Goal: Task Accomplishment & Management: Complete application form

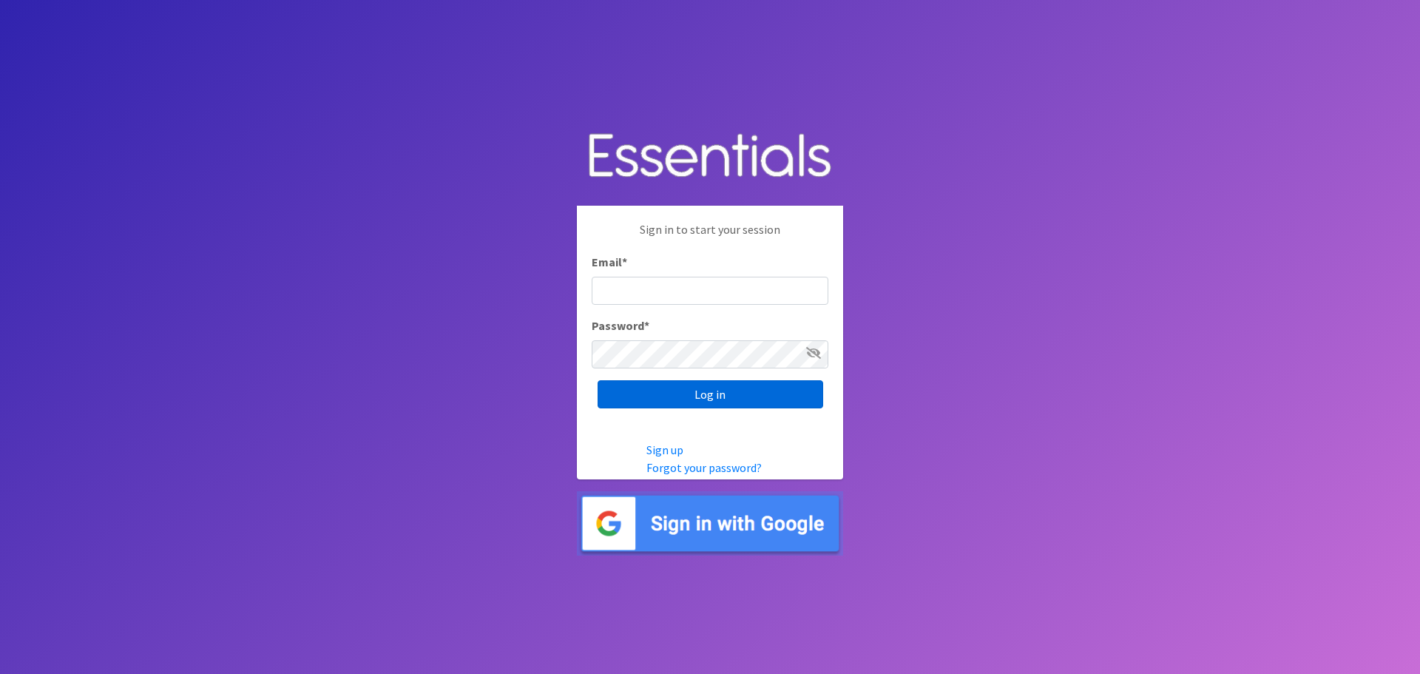
type input "[EMAIL_ADDRESS][PERSON_NAME][DOMAIN_NAME]"
click at [685, 403] on input "Log in" at bounding box center [710, 394] width 226 height 28
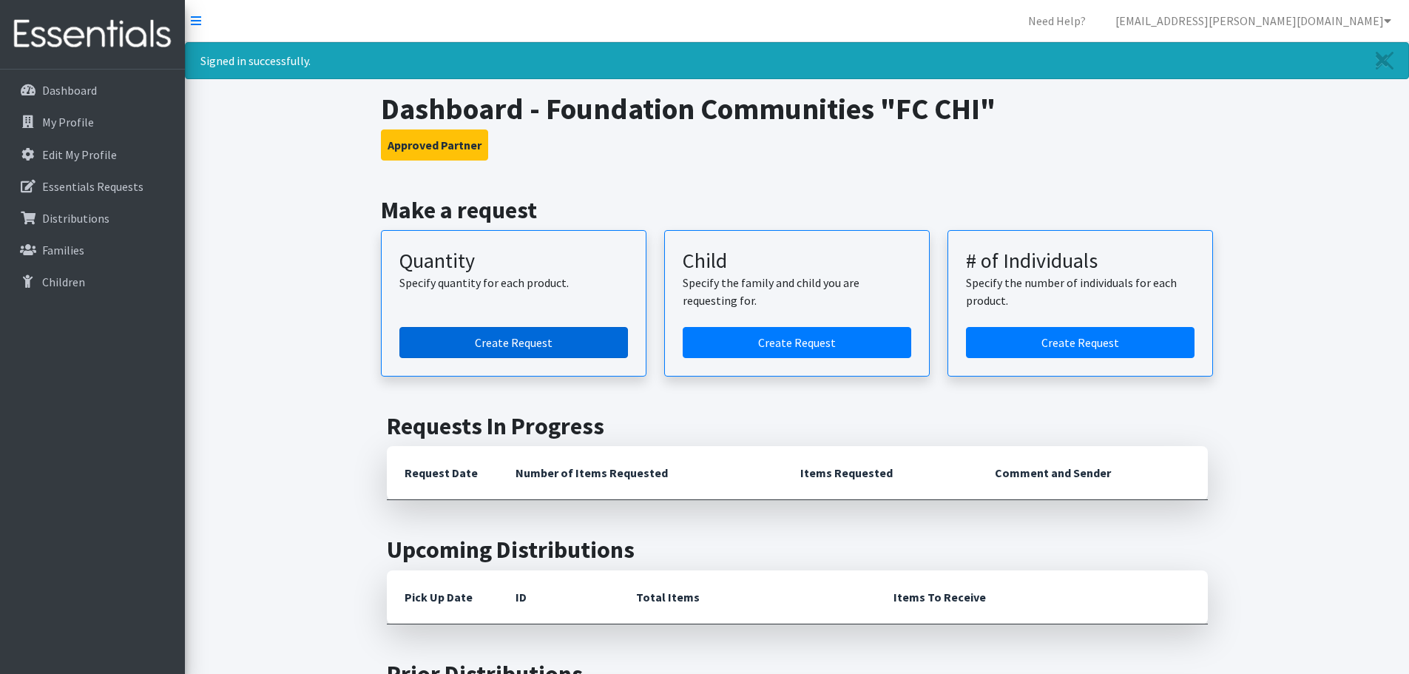
click at [555, 343] on link "Create Request" at bounding box center [513, 342] width 228 height 31
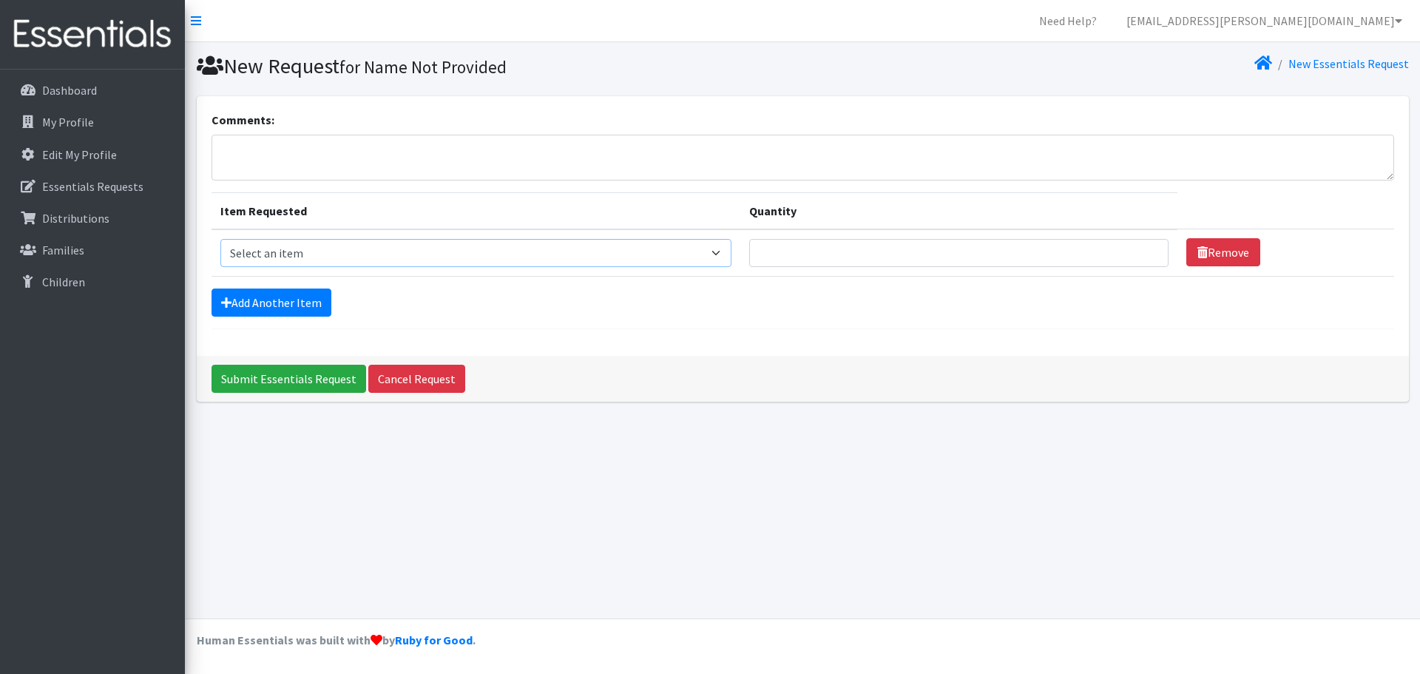
click at [321, 255] on select "Select an item Baby Formula Kids (Newborn) Kids (Preemie) Kids (Size 1) Kids (S…" at bounding box center [476, 253] width 512 height 28
select select "451"
click at [220, 239] on select "Select an item Baby Formula Kids (Newborn) Kids (Preemie) Kids (Size 1) Kids (S…" at bounding box center [476, 253] width 512 height 28
click at [314, 308] on link "Add Another Item" at bounding box center [271, 302] width 120 height 28
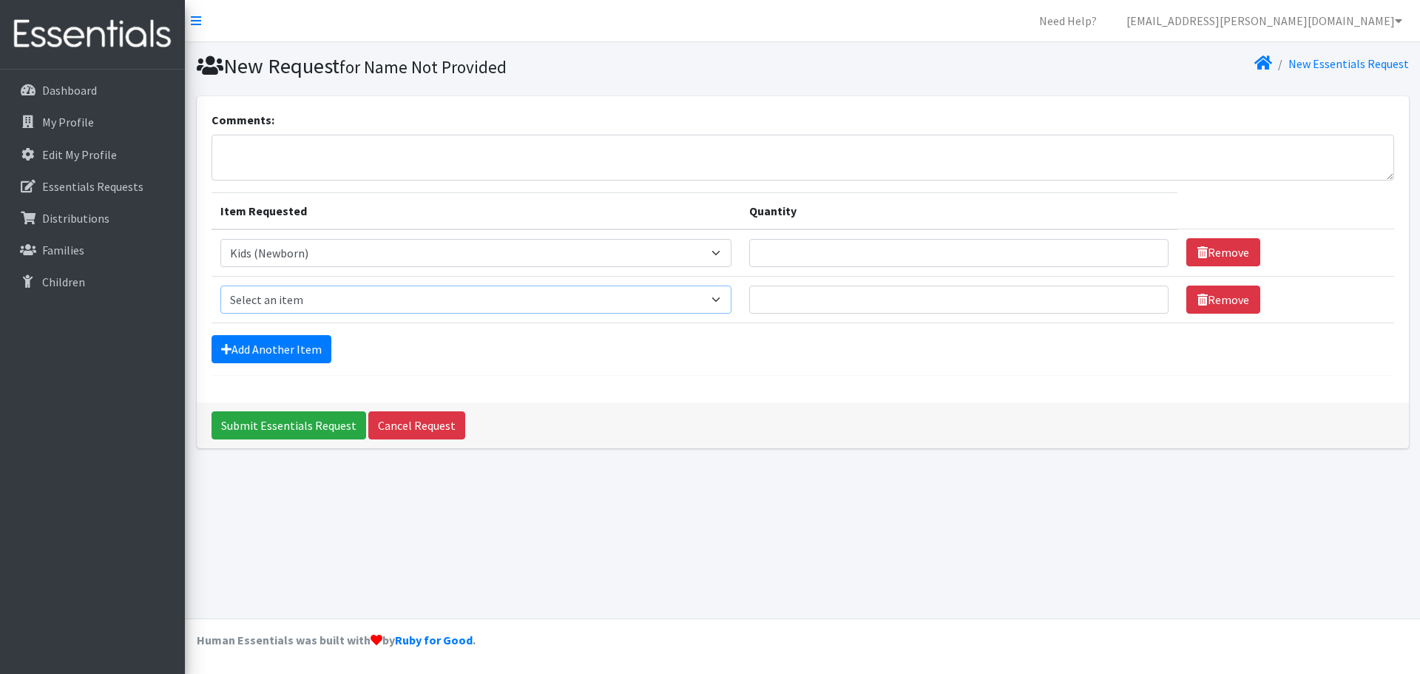
click at [314, 308] on select "Select an item Baby Formula Kids (Newborn) Kids (Preemie) Kids (Size 1) Kids (S…" at bounding box center [476, 299] width 512 height 28
select select "453"
click at [220, 285] on select "Select an item Baby Formula Kids (Newborn) Kids (Preemie) Kids (Size 1) Kids (S…" at bounding box center [476, 299] width 512 height 28
click at [260, 348] on link "Add Another Item" at bounding box center [271, 349] width 120 height 28
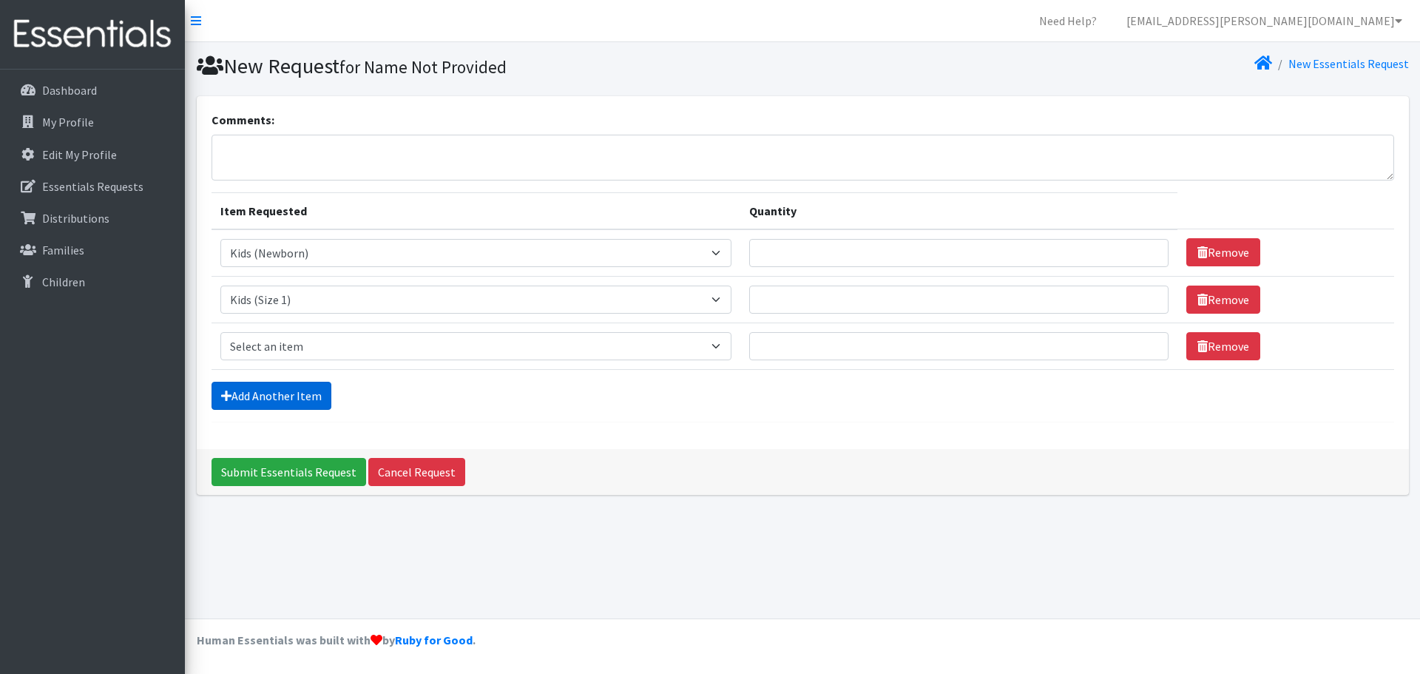
click at [261, 383] on link "Add Another Item" at bounding box center [271, 396] width 120 height 28
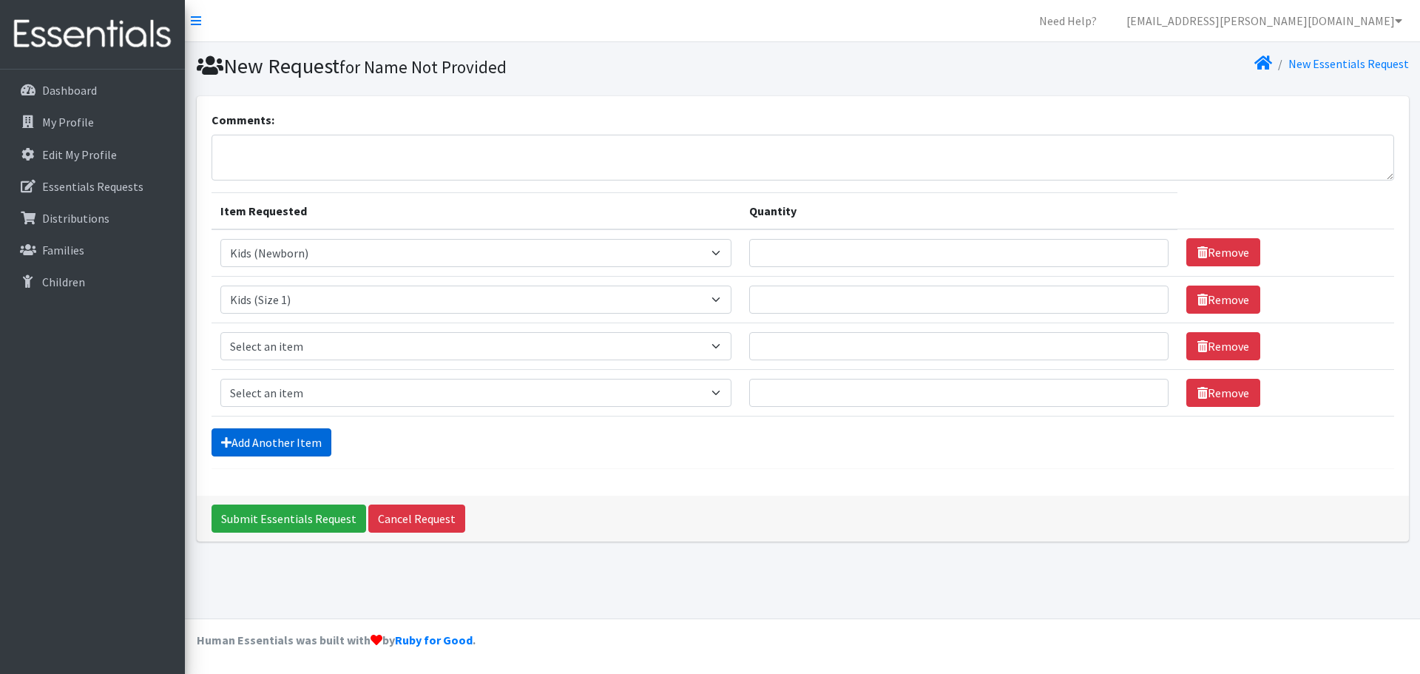
click at [249, 455] on link "Add Another Item" at bounding box center [271, 442] width 120 height 28
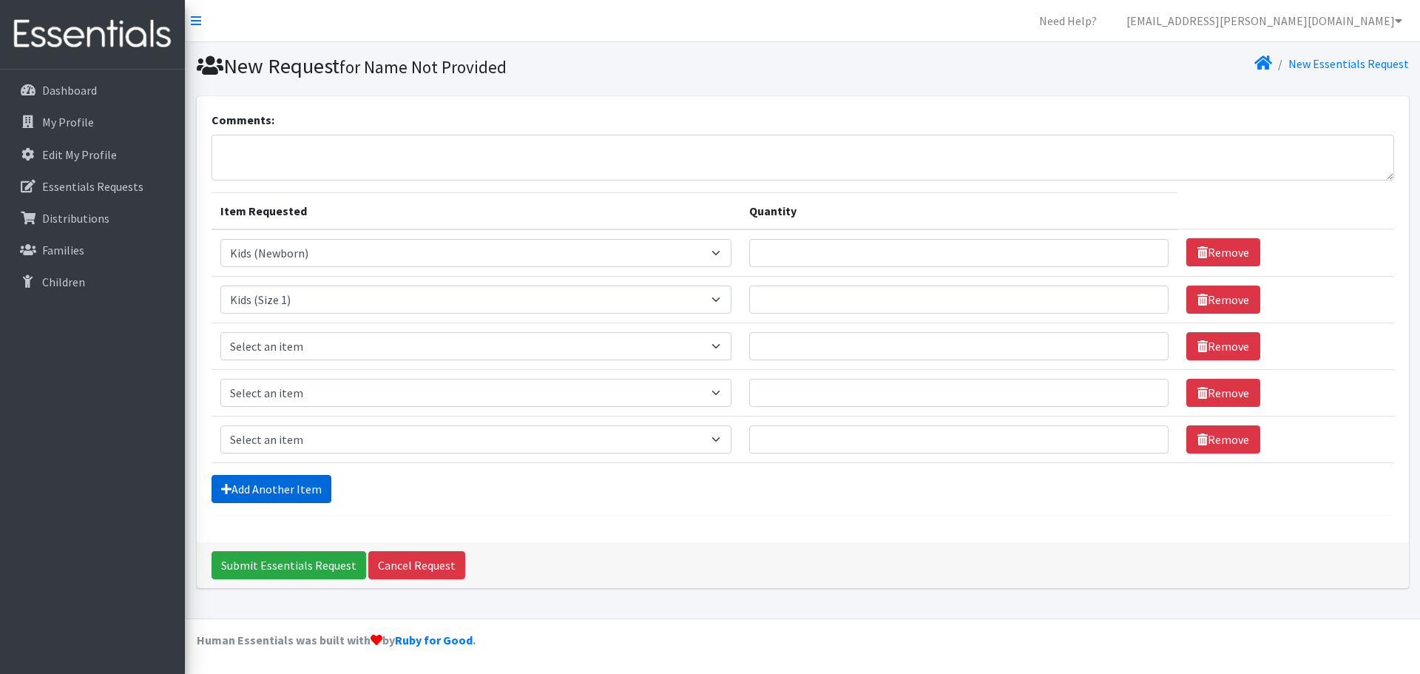
click at [267, 483] on link "Add Another Item" at bounding box center [271, 489] width 120 height 28
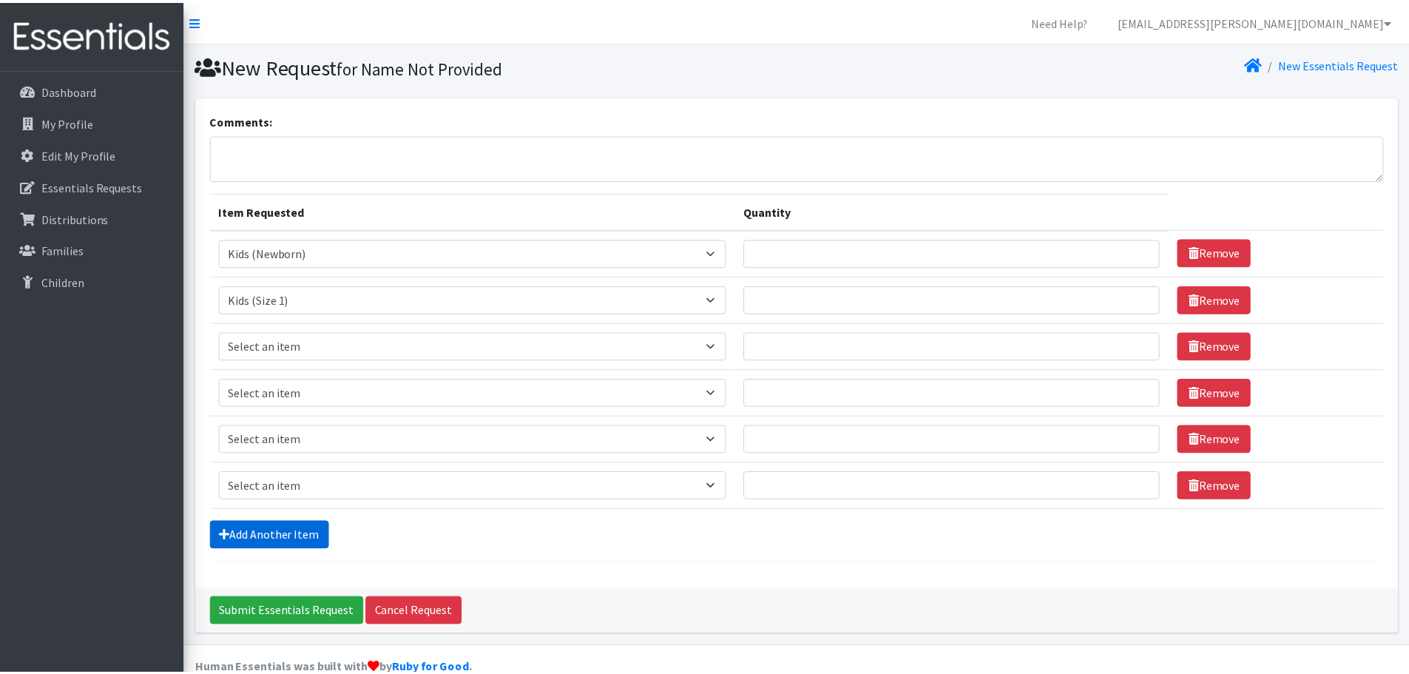
scroll to position [28, 0]
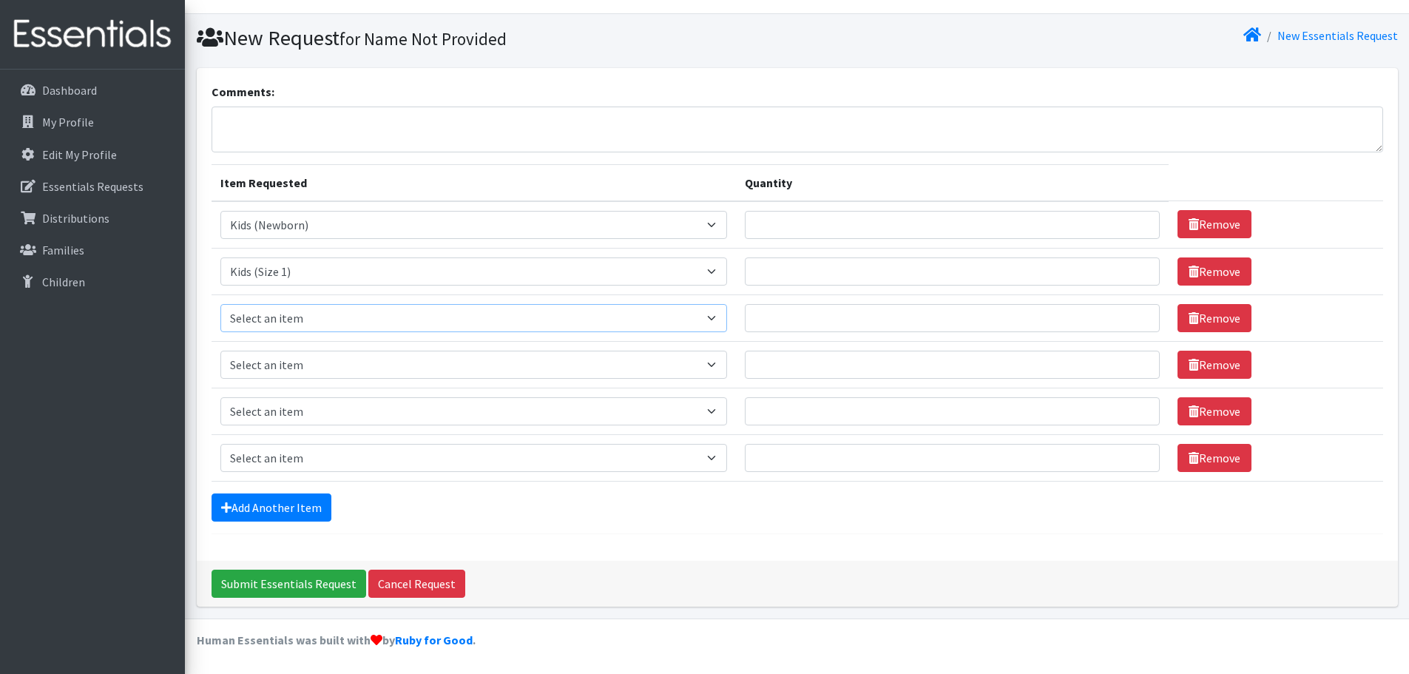
click at [297, 322] on select "Select an item Baby Formula Kids (Newborn) Kids (Preemie) Kids (Size 1) Kids (S…" at bounding box center [473, 318] width 507 height 28
select select "440"
click at [220, 304] on select "Select an item Baby Formula Kids (Newborn) Kids (Preemie) Kids (Size 1) Kids (S…" at bounding box center [473, 318] width 507 height 28
drag, startPoint x: 295, startPoint y: 372, endPoint x: 297, endPoint y: 359, distance: 13.4
click at [295, 372] on select "Select an item Baby Formula Kids (Newborn) Kids (Preemie) Kids (Size 1) Kids (S…" at bounding box center [473, 364] width 507 height 28
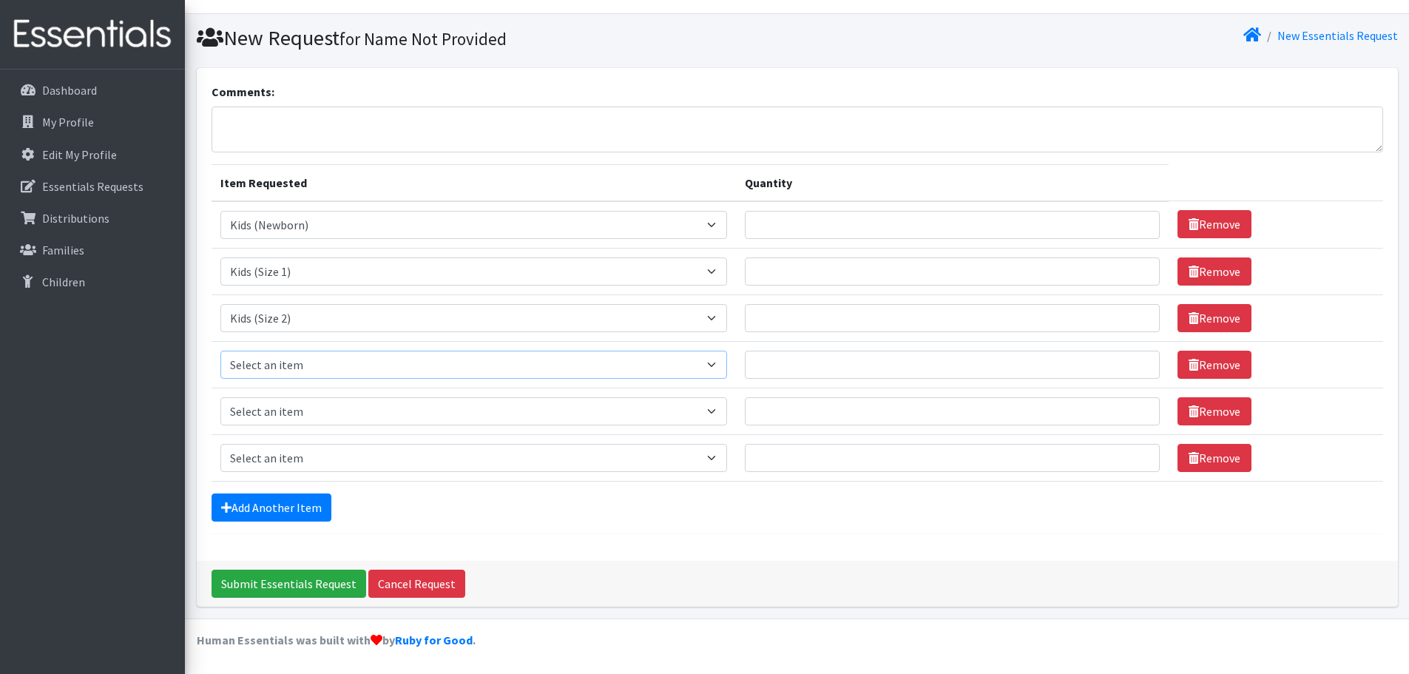
select select "442"
click at [220, 350] on select "Select an item Baby Formula Kids (Newborn) Kids (Preemie) Kids (Size 1) Kids (S…" at bounding box center [473, 364] width 507 height 28
click at [271, 403] on select "Select an item Baby Formula Kids (Newborn) Kids (Preemie) Kids (Size 1) Kids (S…" at bounding box center [473, 411] width 507 height 28
select select "459"
click at [220, 397] on select "Select an item Baby Formula Kids (Newborn) Kids (Preemie) Kids (Size 1) Kids (S…" at bounding box center [473, 411] width 507 height 28
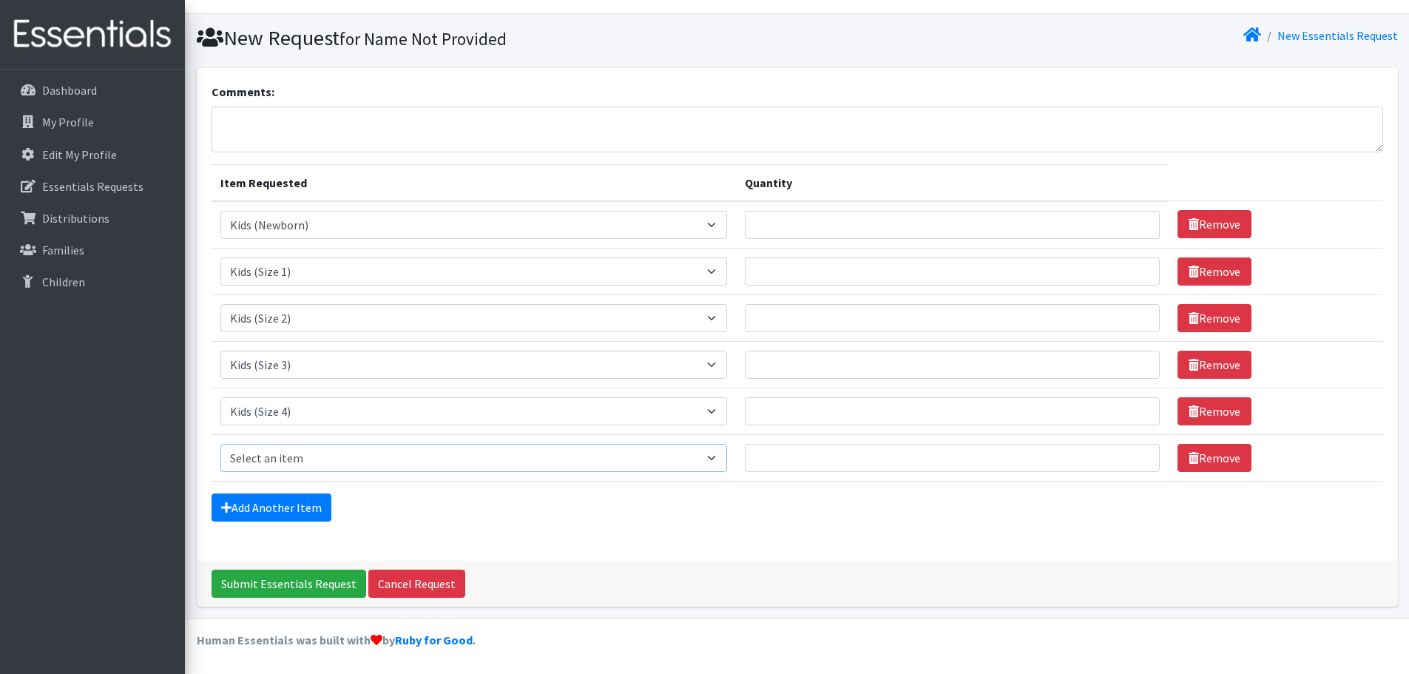
drag, startPoint x: 316, startPoint y: 466, endPoint x: 316, endPoint y: 447, distance: 18.5
click at [316, 466] on select "Select an item Baby Formula Kids (Newborn) Kids (Preemie) Kids (Size 1) Kids (S…" at bounding box center [473, 458] width 507 height 28
select select "460"
click at [220, 444] on select "Select an item Baby Formula Kids (Newborn) Kids (Preemie) Kids (Size 1) Kids (S…" at bounding box center [473, 458] width 507 height 28
click at [268, 512] on link "Add Another Item" at bounding box center [271, 507] width 120 height 28
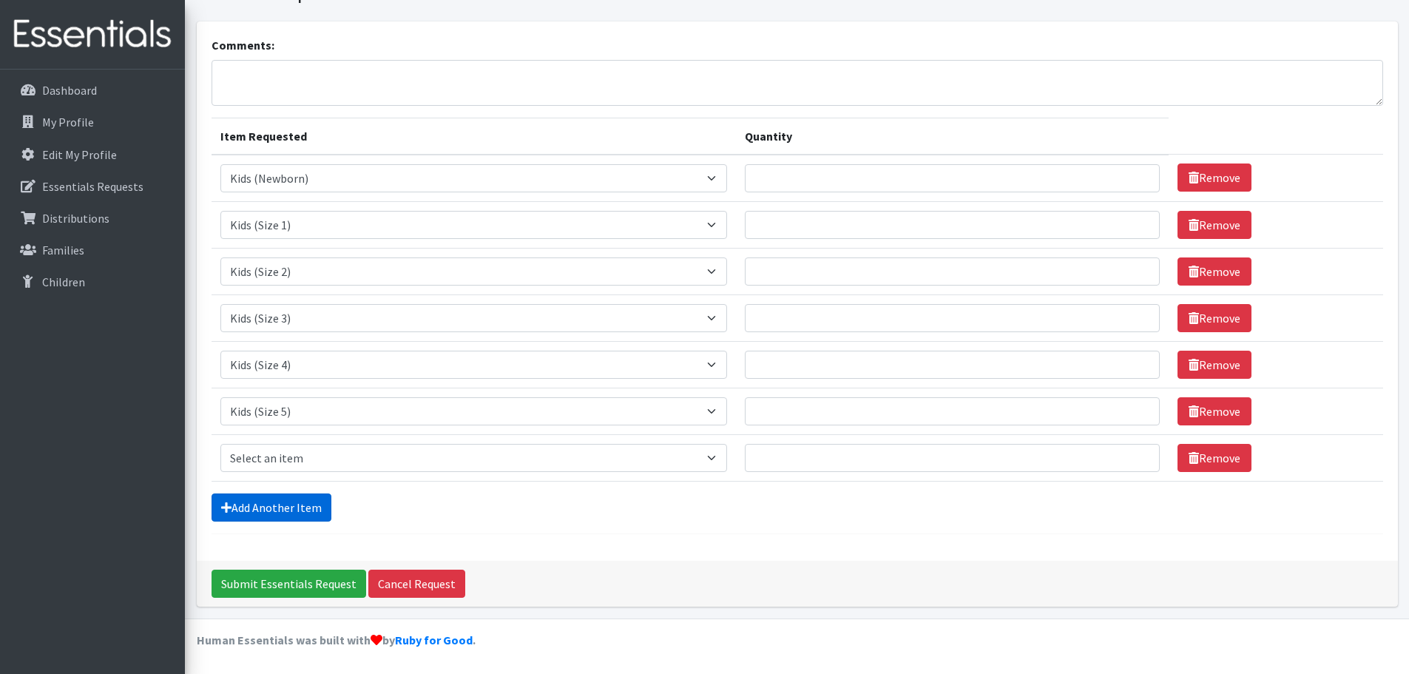
click at [268, 512] on link "Add Another Item" at bounding box center [271, 507] width 120 height 28
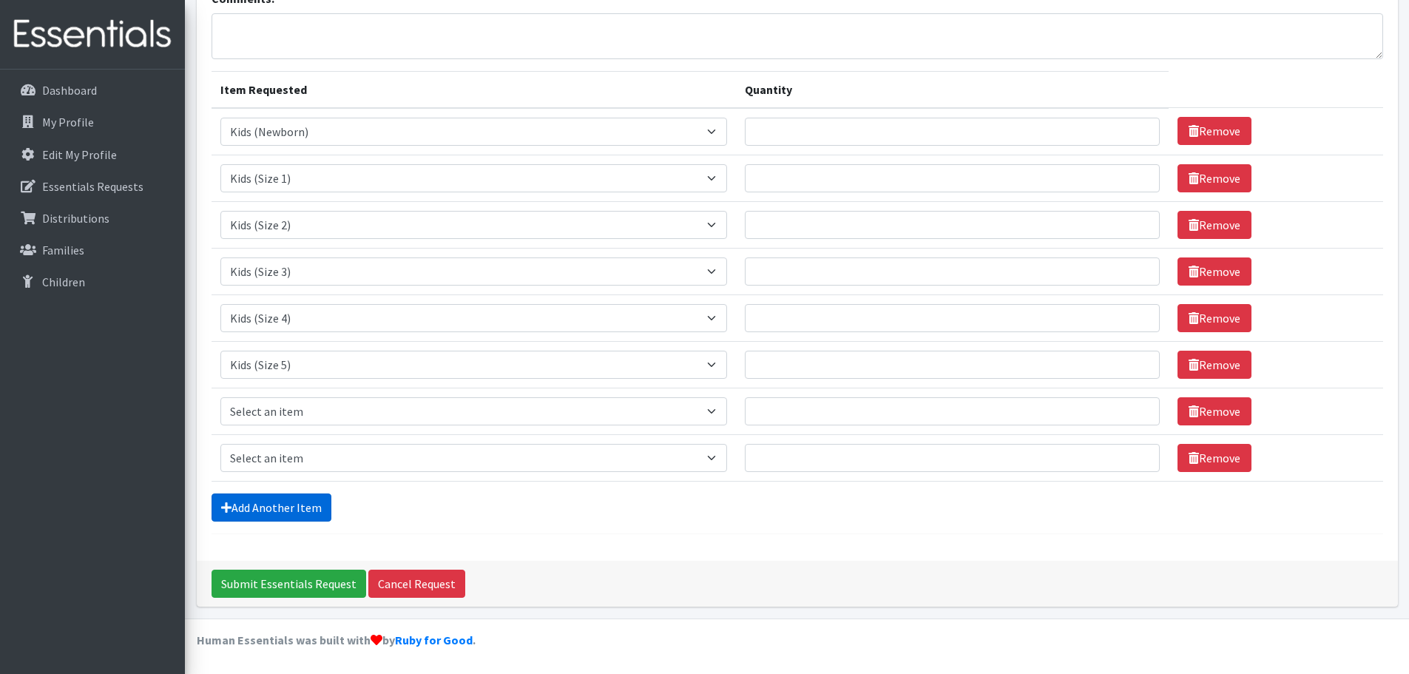
click at [268, 512] on link "Add Another Item" at bounding box center [271, 507] width 120 height 28
click at [267, 504] on link "Add Another Item" at bounding box center [271, 507] width 120 height 28
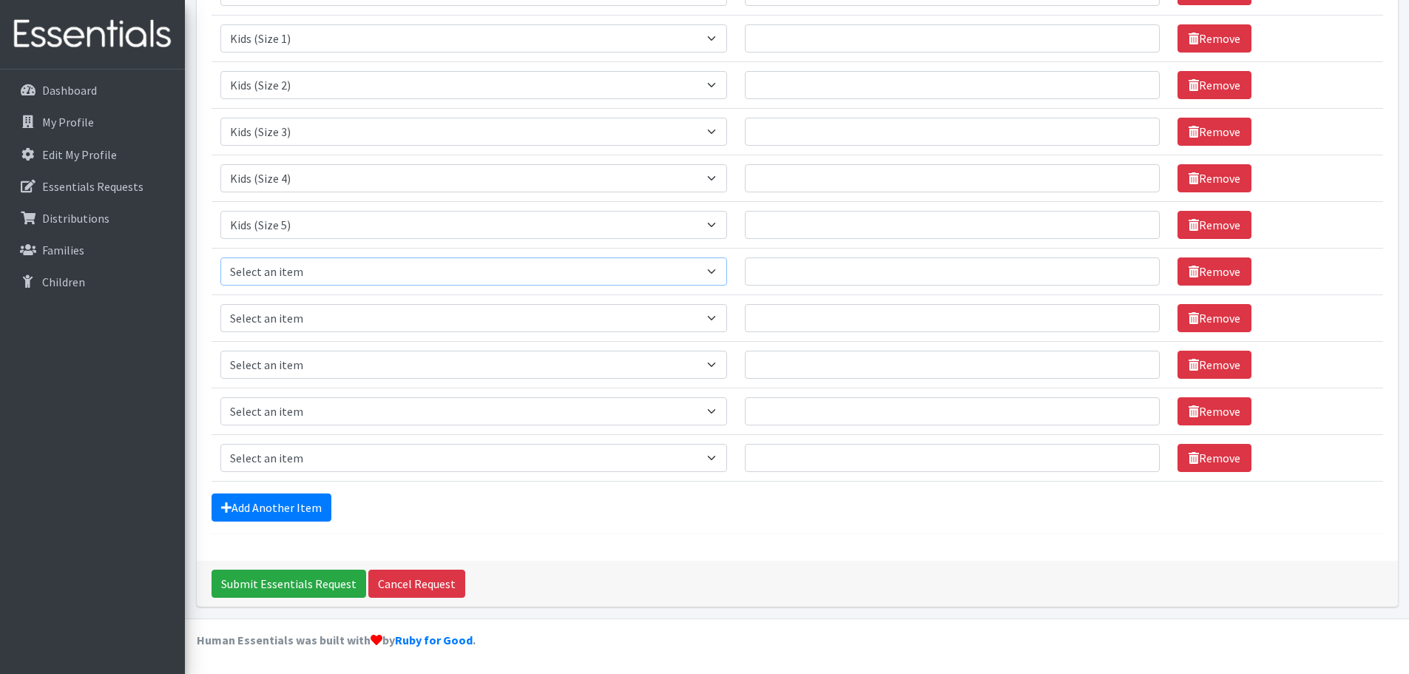
click at [296, 266] on select "Select an item Baby Formula Kids (Newborn) Kids (Preemie) Kids (Size 1) Kids (S…" at bounding box center [473, 271] width 507 height 28
select select "462"
click at [220, 257] on select "Select an item Baby Formula Kids (Newborn) Kids (Preemie) Kids (Size 1) Kids (S…" at bounding box center [473, 271] width 507 height 28
click at [302, 325] on select "Select an item Baby Formula Kids (Newborn) Kids (Preemie) Kids (Size 1) Kids (S…" at bounding box center [473, 318] width 507 height 28
select select "1683"
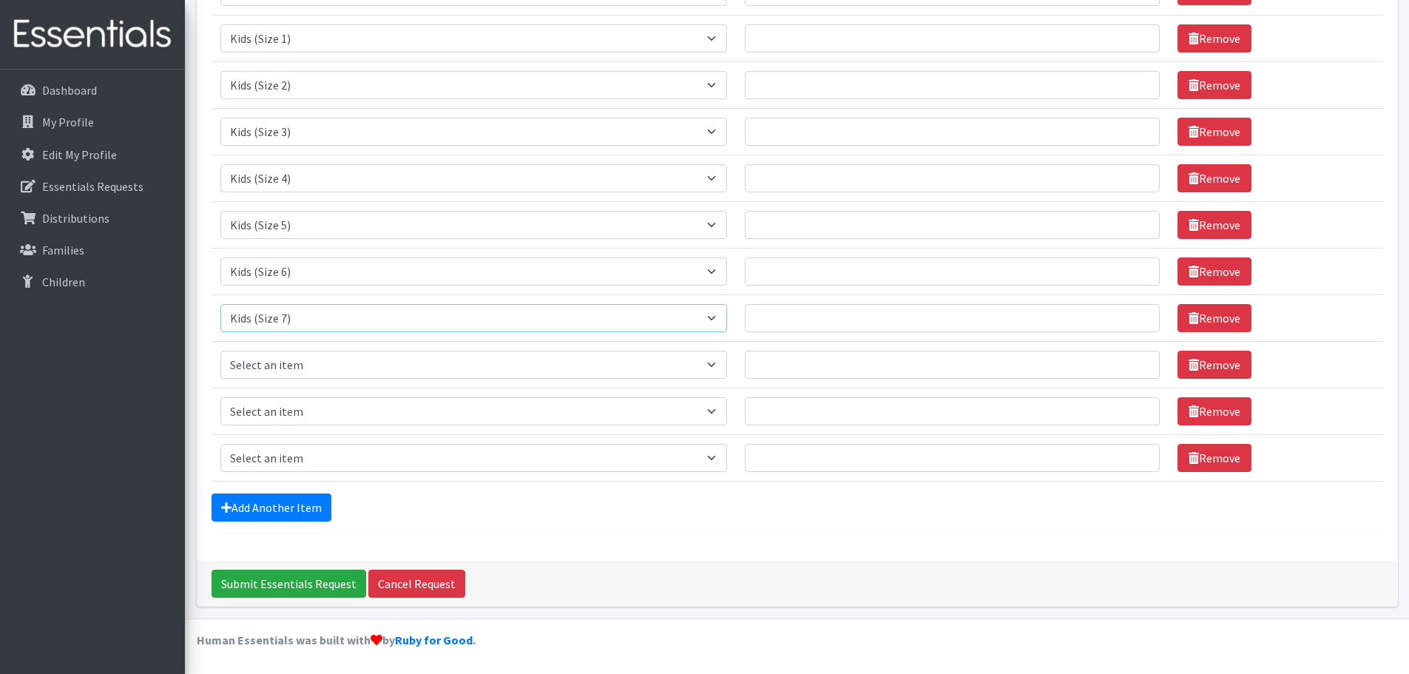
click at [220, 304] on select "Select an item Baby Formula Kids (Newborn) Kids (Preemie) Kids (Size 1) Kids (S…" at bounding box center [473, 318] width 507 height 28
click at [284, 370] on select "Select an item Baby Formula Kids (Newborn) Kids (Preemie) Kids (Size 1) Kids (S…" at bounding box center [473, 364] width 507 height 28
select select "434"
click at [220, 350] on select "Select an item Baby Formula Kids (Newborn) Kids (Preemie) Kids (Size 1) Kids (S…" at bounding box center [473, 364] width 507 height 28
click at [287, 415] on select "Select an item Baby Formula Kids (Newborn) Kids (Preemie) Kids (Size 1) Kids (S…" at bounding box center [473, 411] width 507 height 28
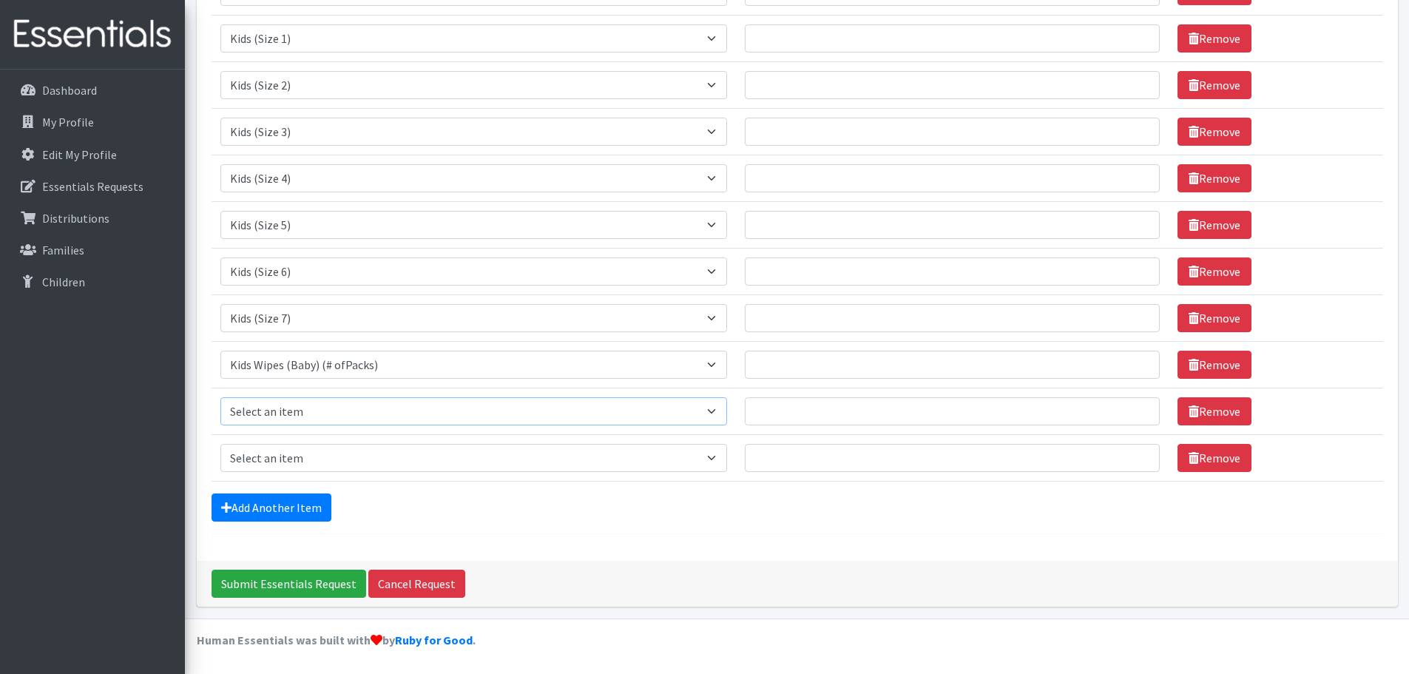
select select "444"
click at [220, 397] on select "Select an item Baby Formula Kids (Newborn) Kids (Preemie) Kids (Size 1) Kids (S…" at bounding box center [473, 411] width 507 height 28
click at [295, 455] on select "Select an item Baby Formula Kids (Newborn) Kids (Preemie) Kids (Size 1) Kids (S…" at bounding box center [473, 458] width 507 height 28
select select "445"
click at [220, 444] on select "Select an item Baby Formula Kids (Newborn) Kids (Preemie) Kids (Size 1) Kids (S…" at bounding box center [473, 458] width 507 height 28
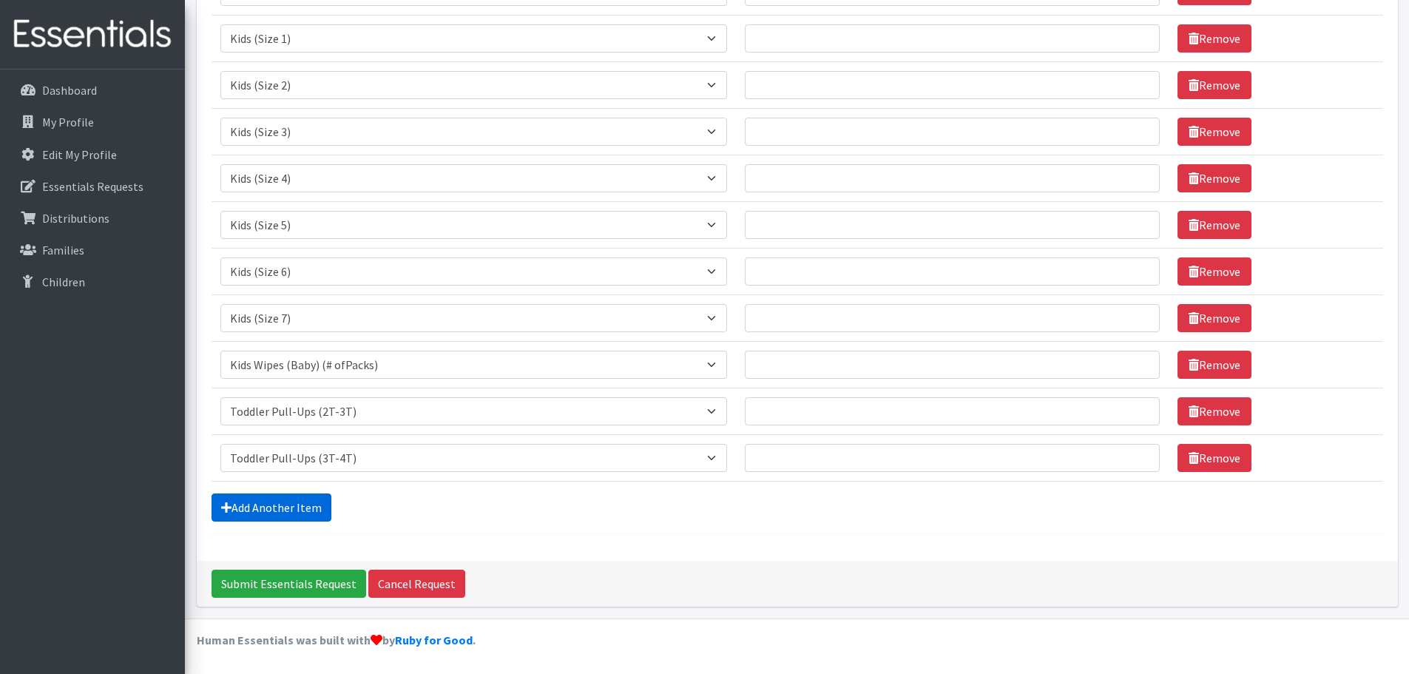
click at [287, 501] on link "Add Another Item" at bounding box center [271, 507] width 120 height 28
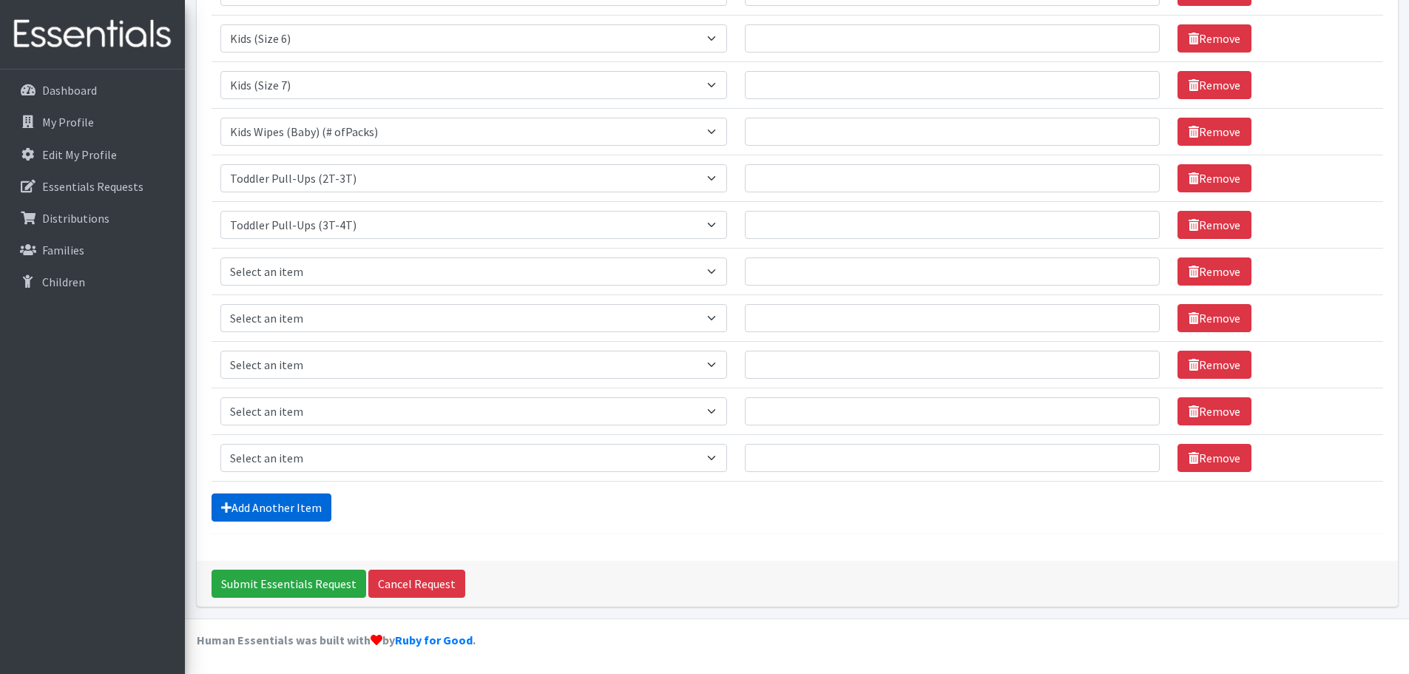
click at [287, 496] on link "Add Another Item" at bounding box center [271, 507] width 120 height 28
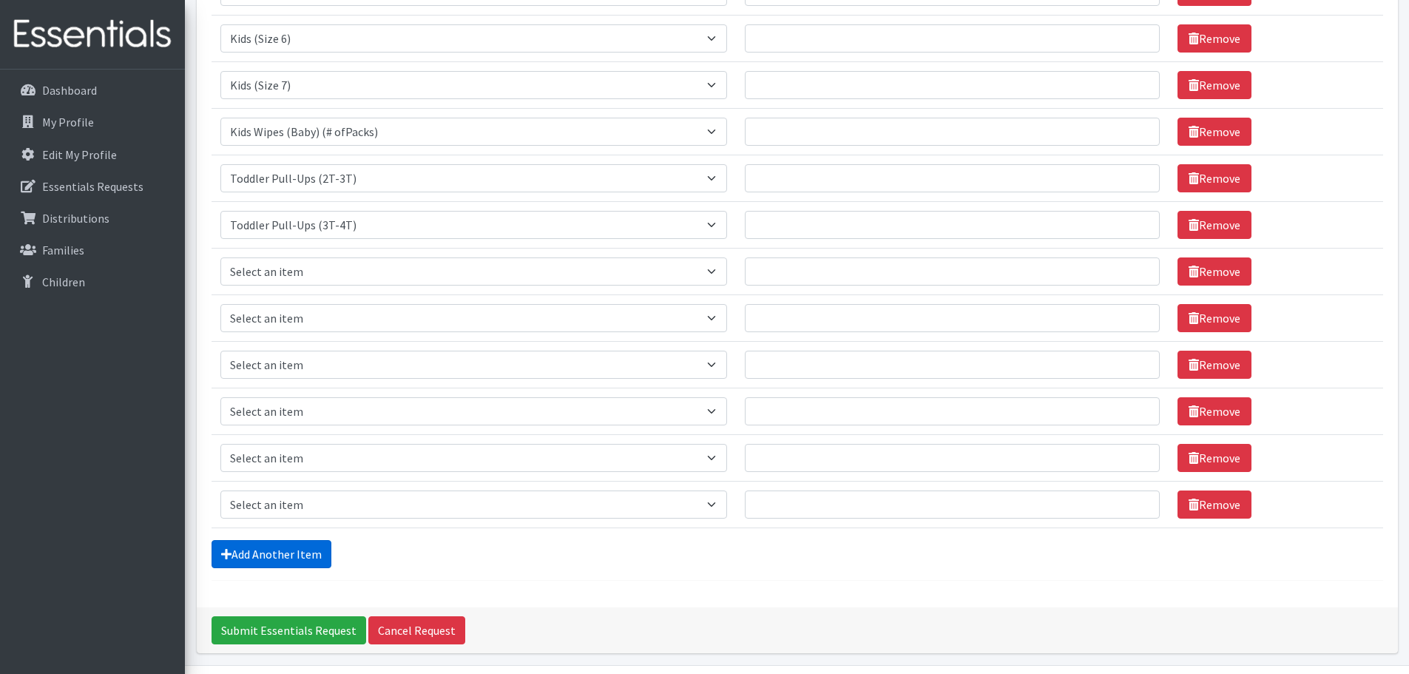
scroll to position [541, 0]
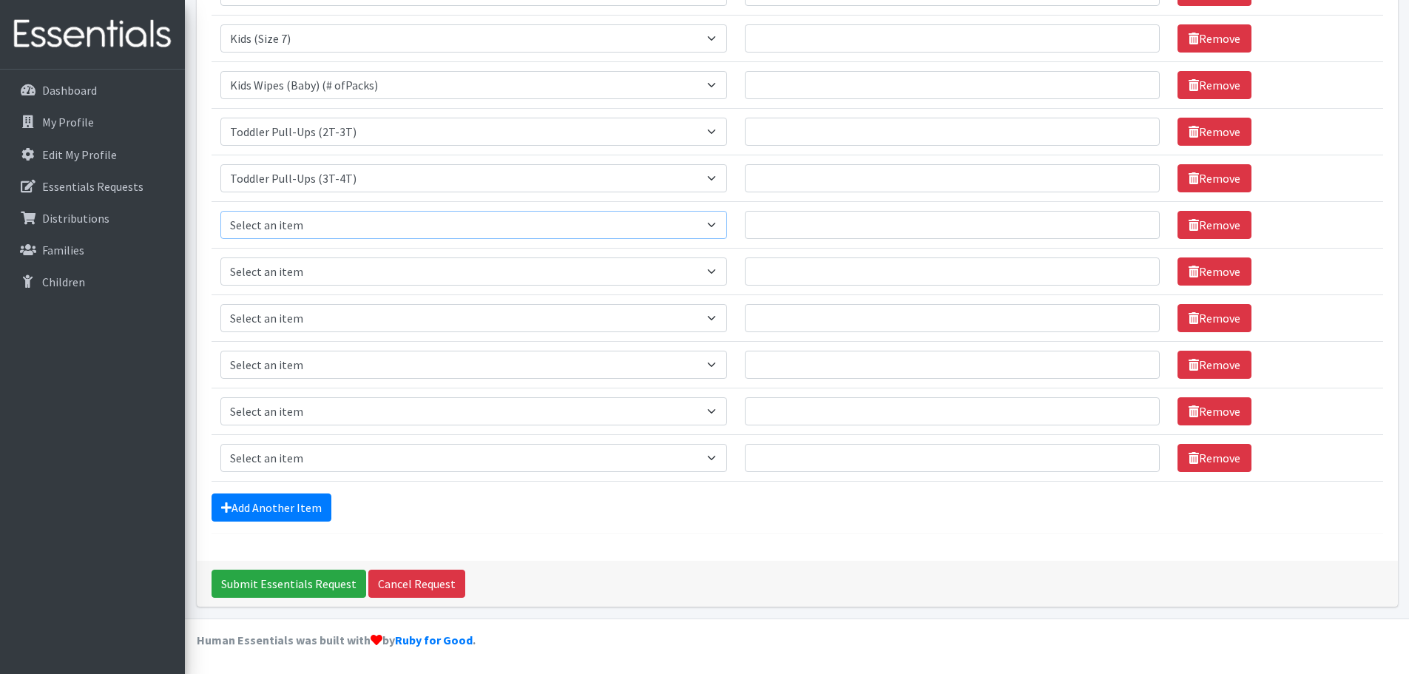
click at [314, 220] on select "Select an item Baby Formula Kids (Newborn) Kids (Preemie) Kids (Size 1) Kids (S…" at bounding box center [473, 225] width 507 height 28
select select "446"
click at [220, 211] on select "Select an item Baby Formula Kids (Newborn) Kids (Preemie) Kids (Size 1) Kids (S…" at bounding box center [473, 225] width 507 height 28
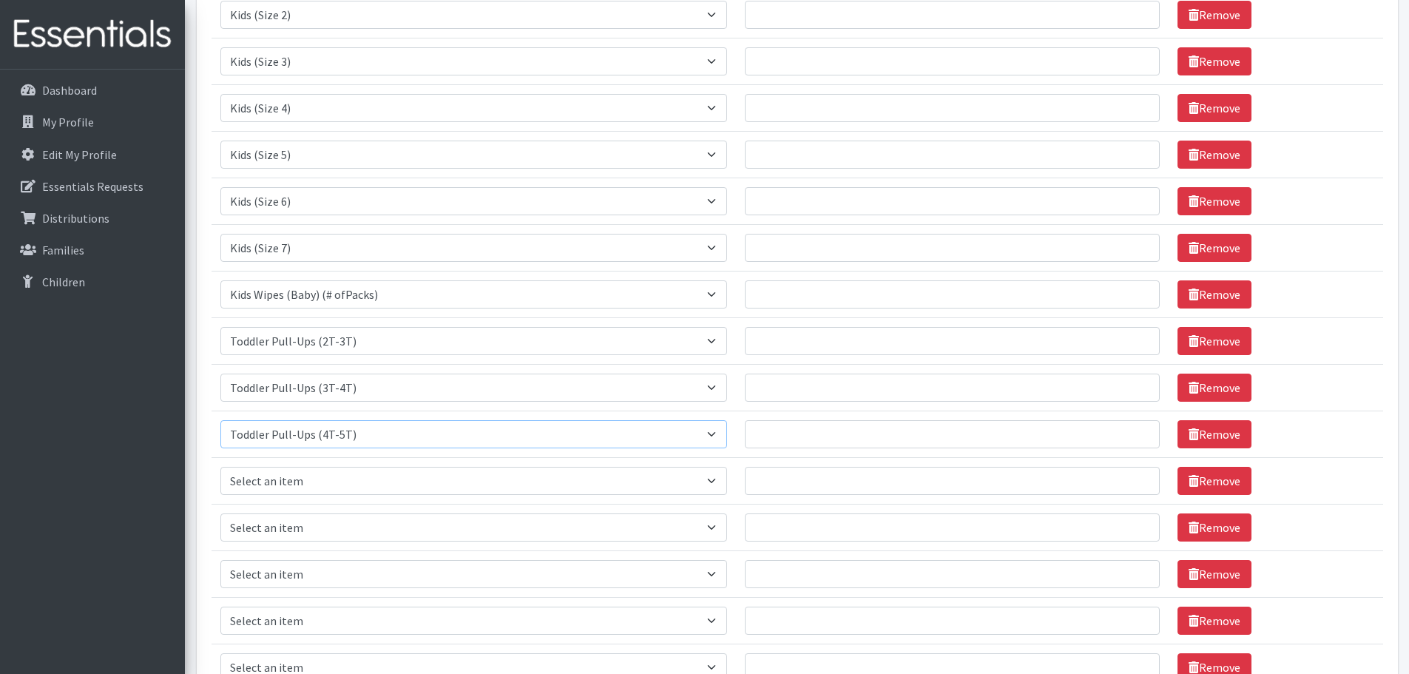
scroll to position [393, 0]
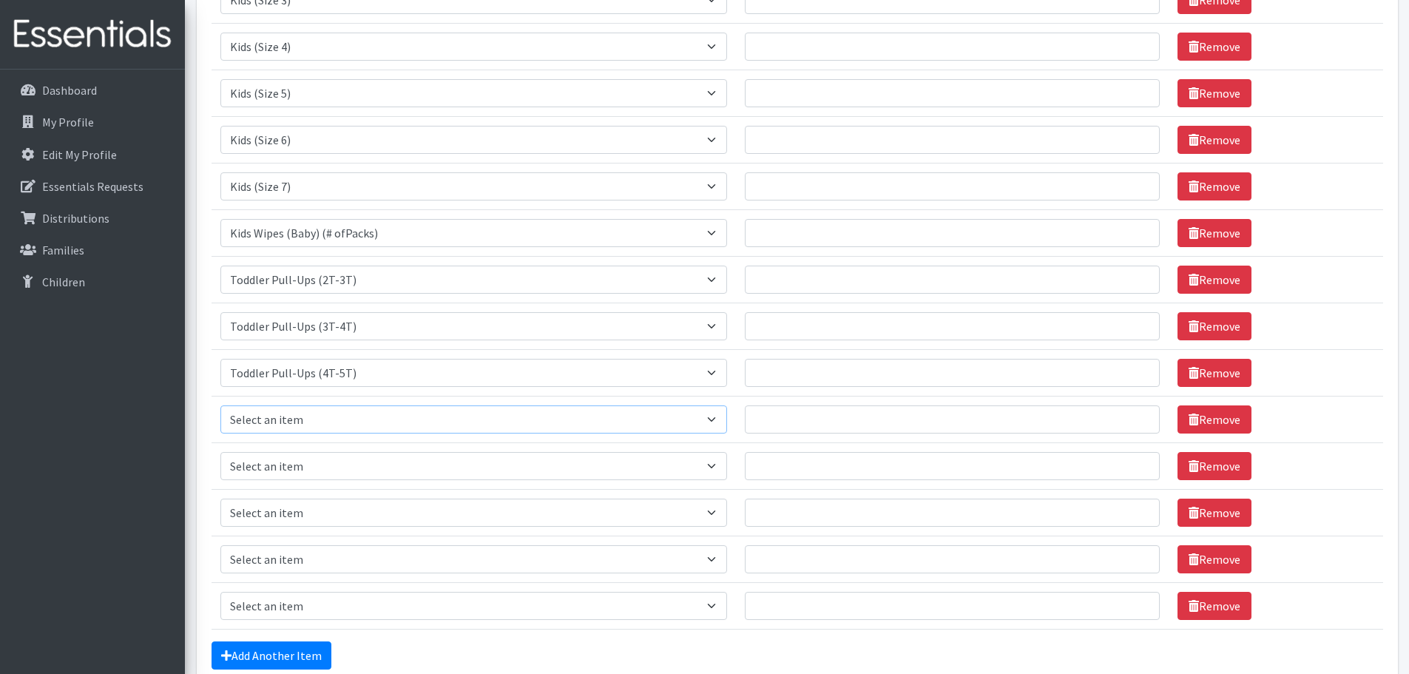
click at [294, 421] on select "Select an item Baby Formula Kids (Newborn) Kids (Preemie) Kids (Size 1) Kids (S…" at bounding box center [473, 419] width 507 height 28
select select "436"
click at [220, 405] on select "Select an item Baby Formula Kids (Newborn) Kids (Preemie) Kids (Size 1) Kids (S…" at bounding box center [473, 419] width 507 height 28
click at [265, 480] on td "Item Requested Select an item Baby Formula Kids (Newborn) Kids (Preemie) Kids (…" at bounding box center [473, 465] width 524 height 47
click at [266, 475] on select "Select an item Baby Formula Kids (Newborn) Kids (Preemie) Kids (Size 1) Kids (S…" at bounding box center [473, 466] width 507 height 28
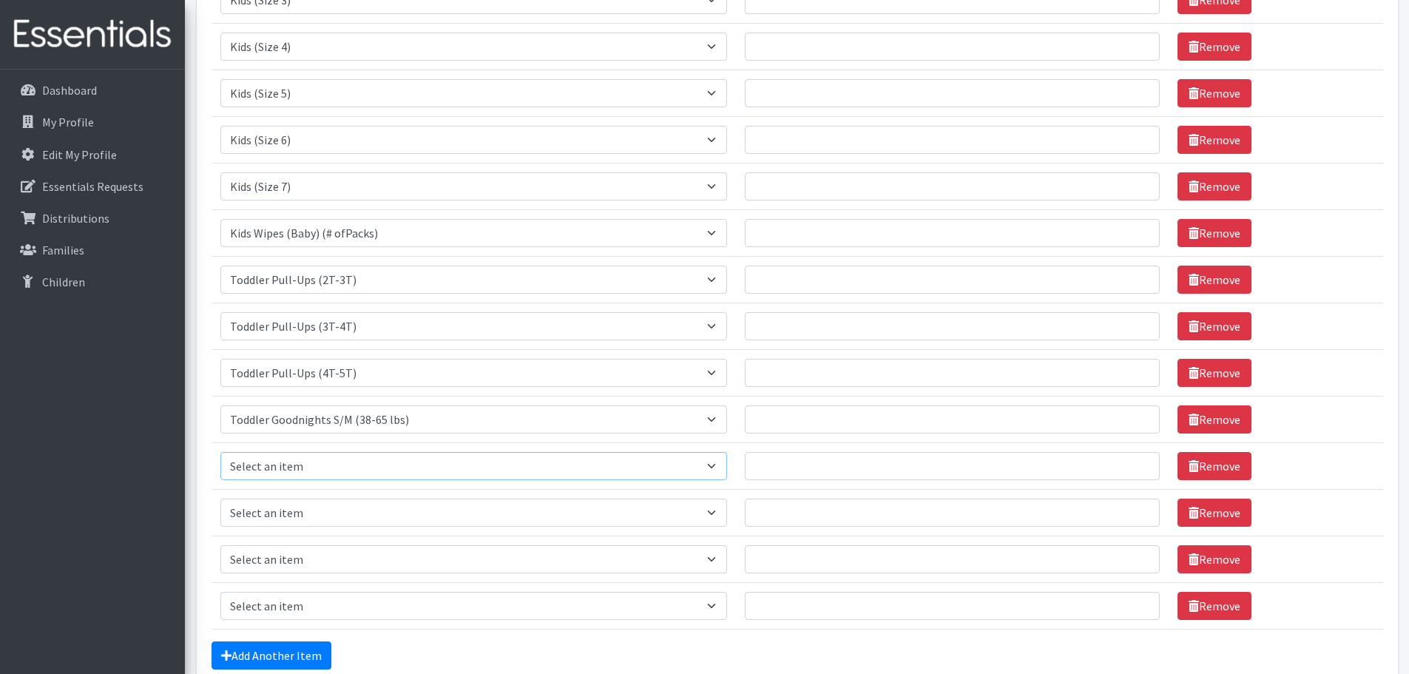
select select "456"
click at [220, 452] on select "Select an item Baby Formula Kids (Newborn) Kids (Preemie) Kids (Size 1) Kids (S…" at bounding box center [473, 466] width 507 height 28
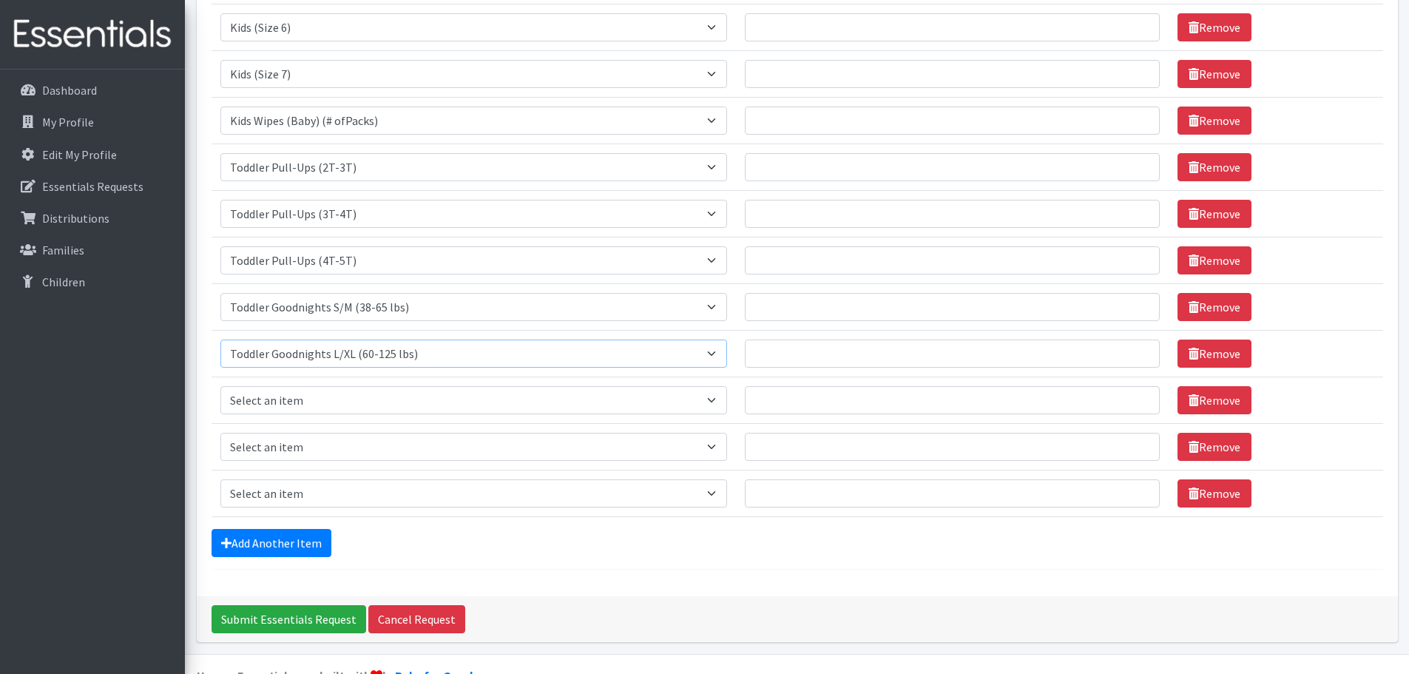
scroll to position [541, 0]
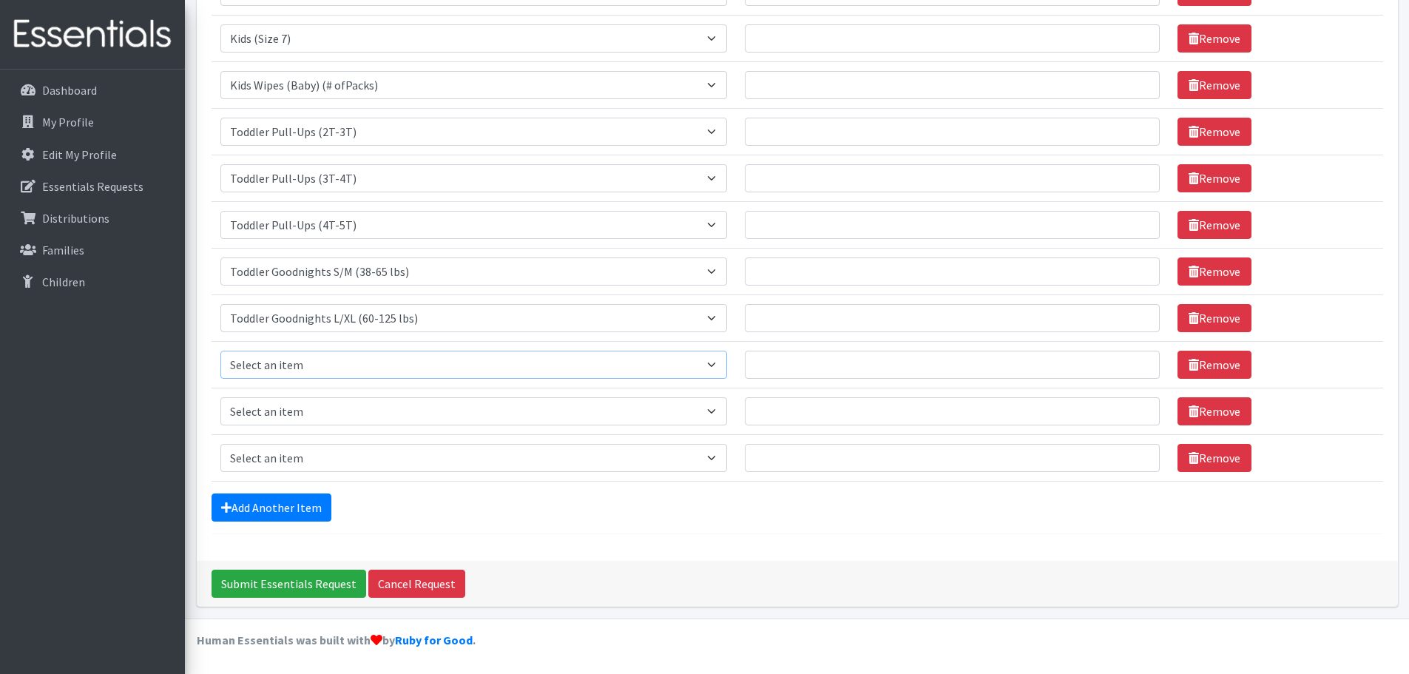
click at [402, 373] on select "Select an item Baby Formula Kids (Newborn) Kids (Preemie) Kids (Size 1) Kids (S…" at bounding box center [473, 364] width 507 height 28
select select "1534"
click at [220, 350] on select "Select an item Baby Formula Kids (Newborn) Kids (Preemie) Kids (Size 1) Kids (S…" at bounding box center [473, 364] width 507 height 28
click at [332, 410] on select "Select an item Baby Formula Kids (Newborn) Kids (Preemie) Kids (Size 1) Kids (S…" at bounding box center [473, 411] width 507 height 28
click at [220, 397] on select "Select an item Baby Formula Kids (Newborn) Kids (Preemie) Kids (Size 1) Kids (S…" at bounding box center [473, 411] width 507 height 28
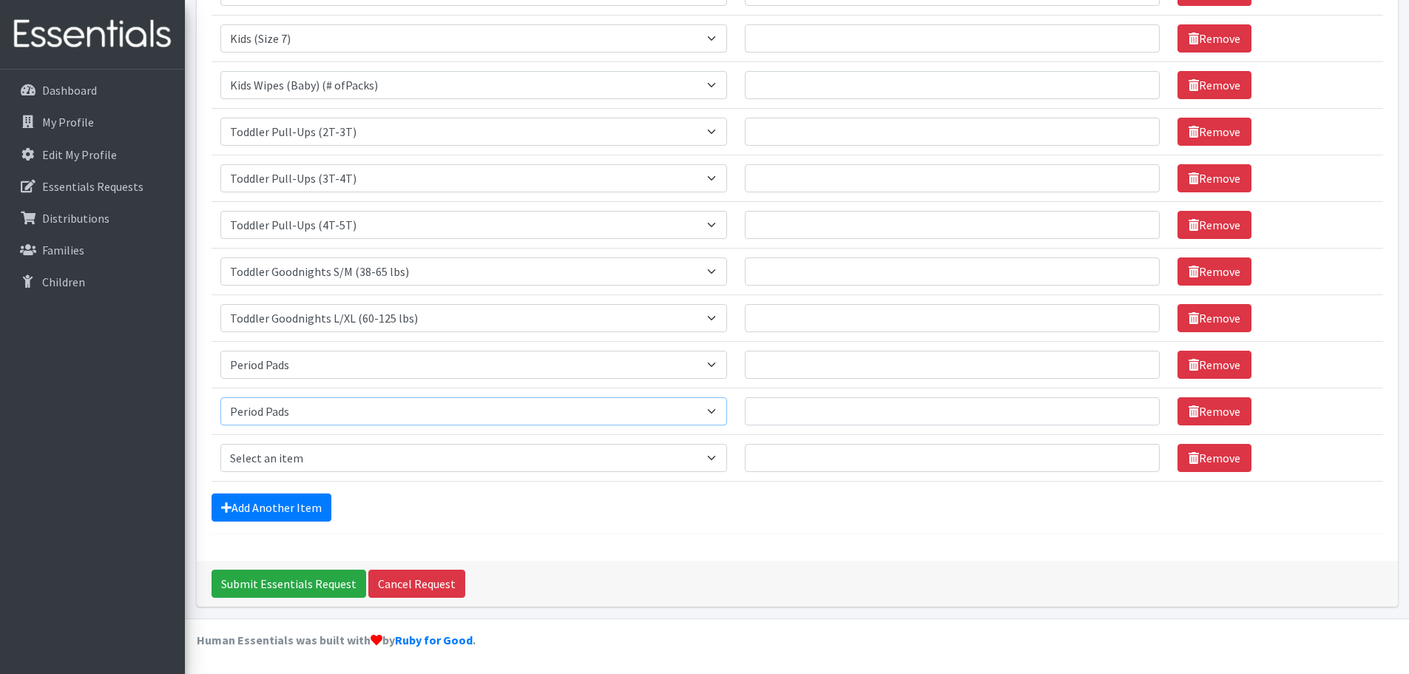
drag, startPoint x: 288, startPoint y: 413, endPoint x: 288, endPoint y: 404, distance: 8.9
click at [288, 413] on select "Select an item Baby Formula Kids (Newborn) Kids (Preemie) Kids (Size 1) Kids (S…" at bounding box center [473, 411] width 507 height 28
select select "1536"
click at [220, 397] on select "Select an item Baby Formula Kids (Newborn) Kids (Preemie) Kids (Size 1) Kids (S…" at bounding box center [473, 411] width 507 height 28
click at [1219, 462] on link "Remove" at bounding box center [1214, 458] width 74 height 28
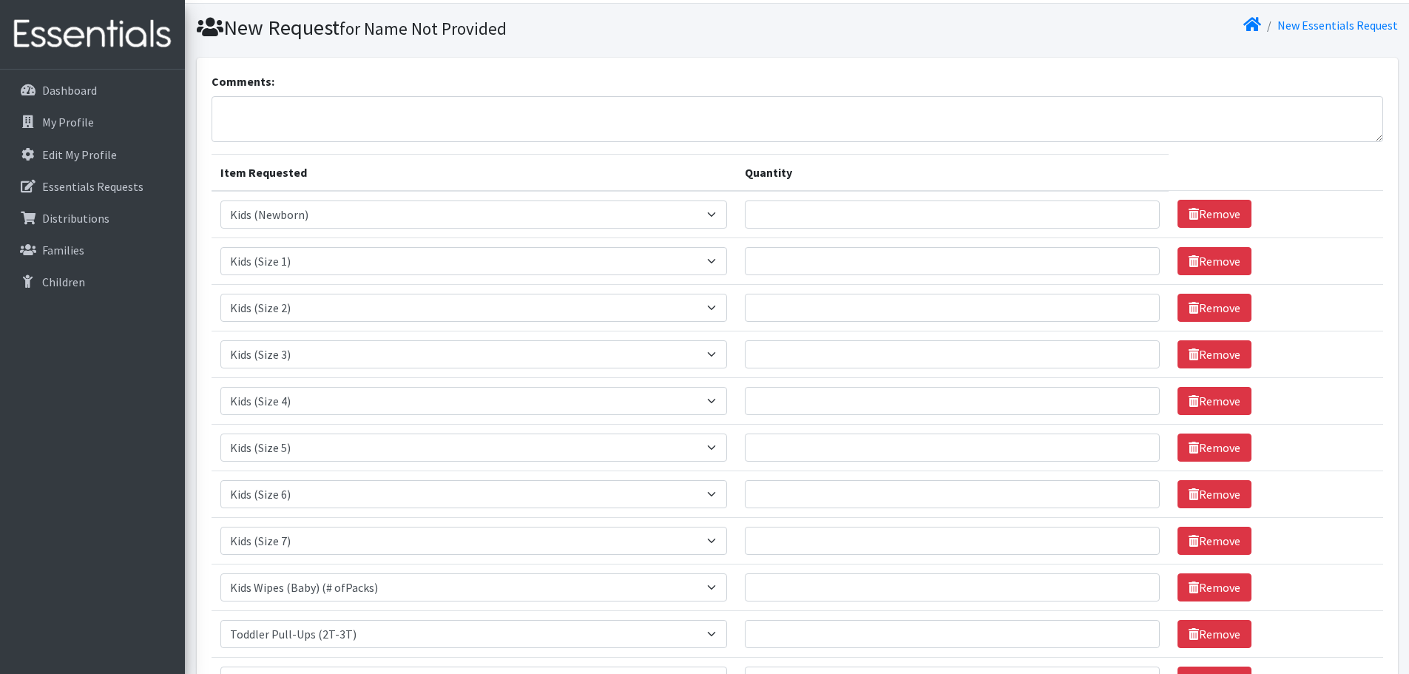
scroll to position [0, 0]
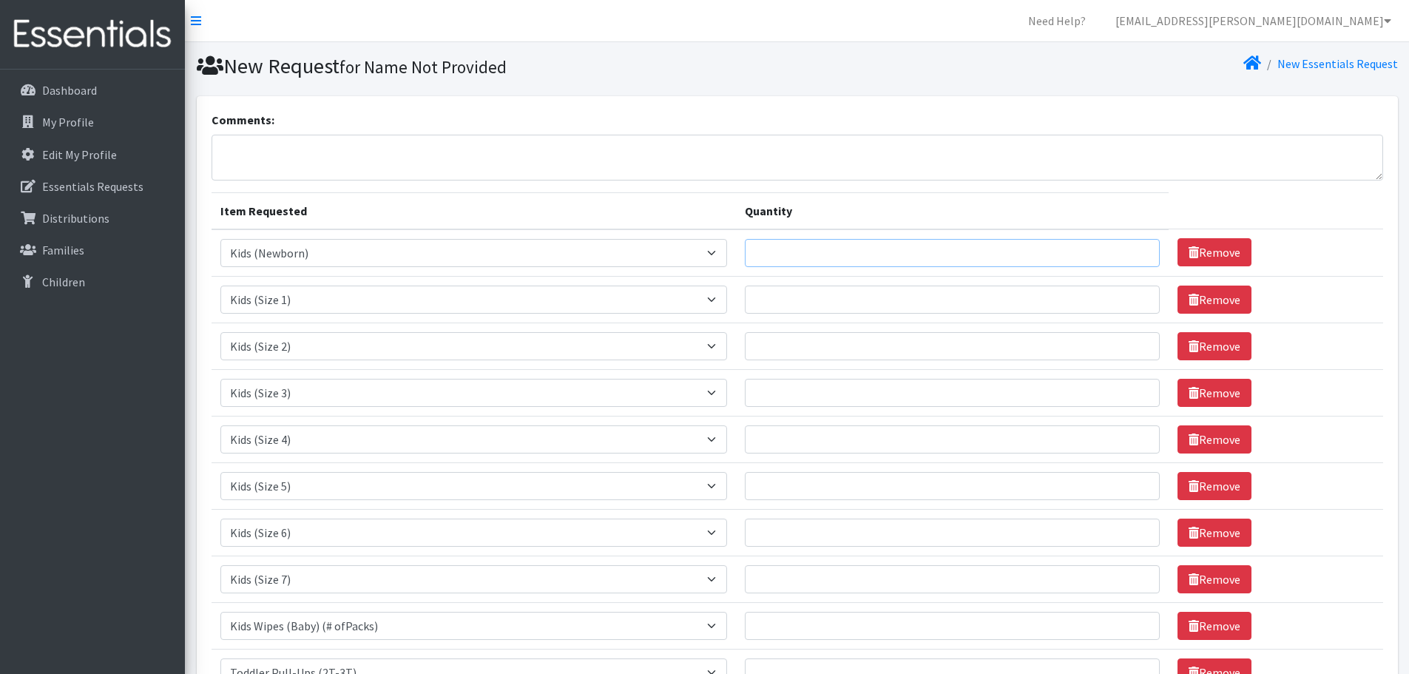
click at [807, 255] on input "Quantity" at bounding box center [953, 253] width 416 height 28
type input "275"
click at [835, 300] on input "Quantity" at bounding box center [953, 299] width 416 height 28
type input "175"
click at [875, 338] on input "Quantity" at bounding box center [953, 346] width 416 height 28
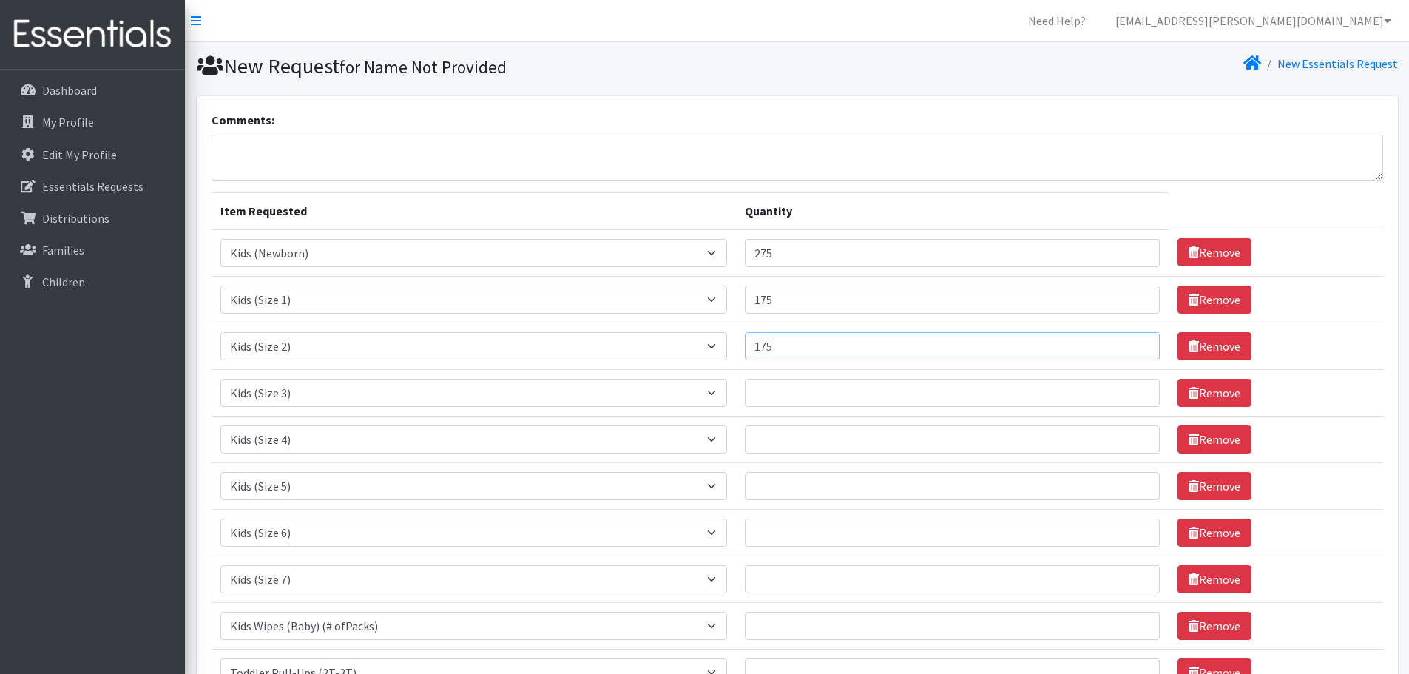
type input "175"
click at [840, 403] on input "Quantity" at bounding box center [953, 393] width 416 height 28
type input "175"
click at [922, 446] on input "Quantity" at bounding box center [953, 439] width 416 height 28
type input "75"
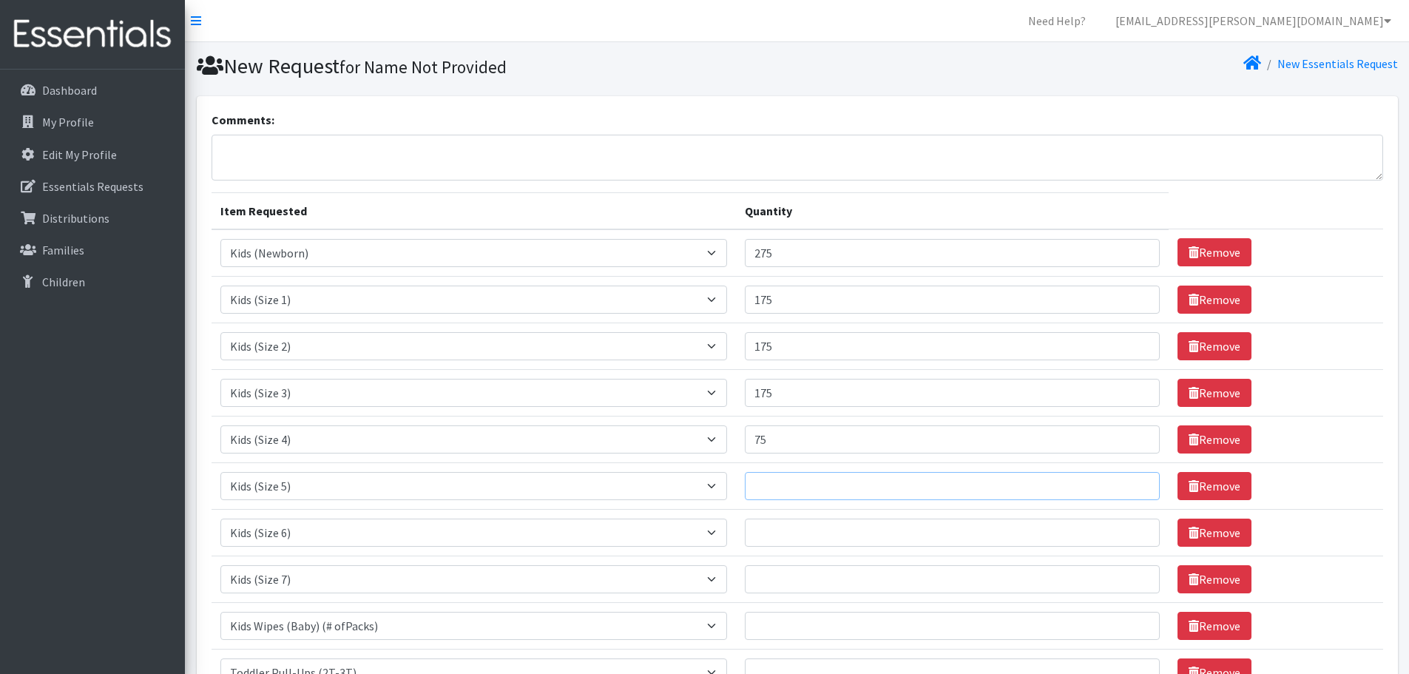
click at [828, 488] on input "Quantity" at bounding box center [953, 486] width 416 height 28
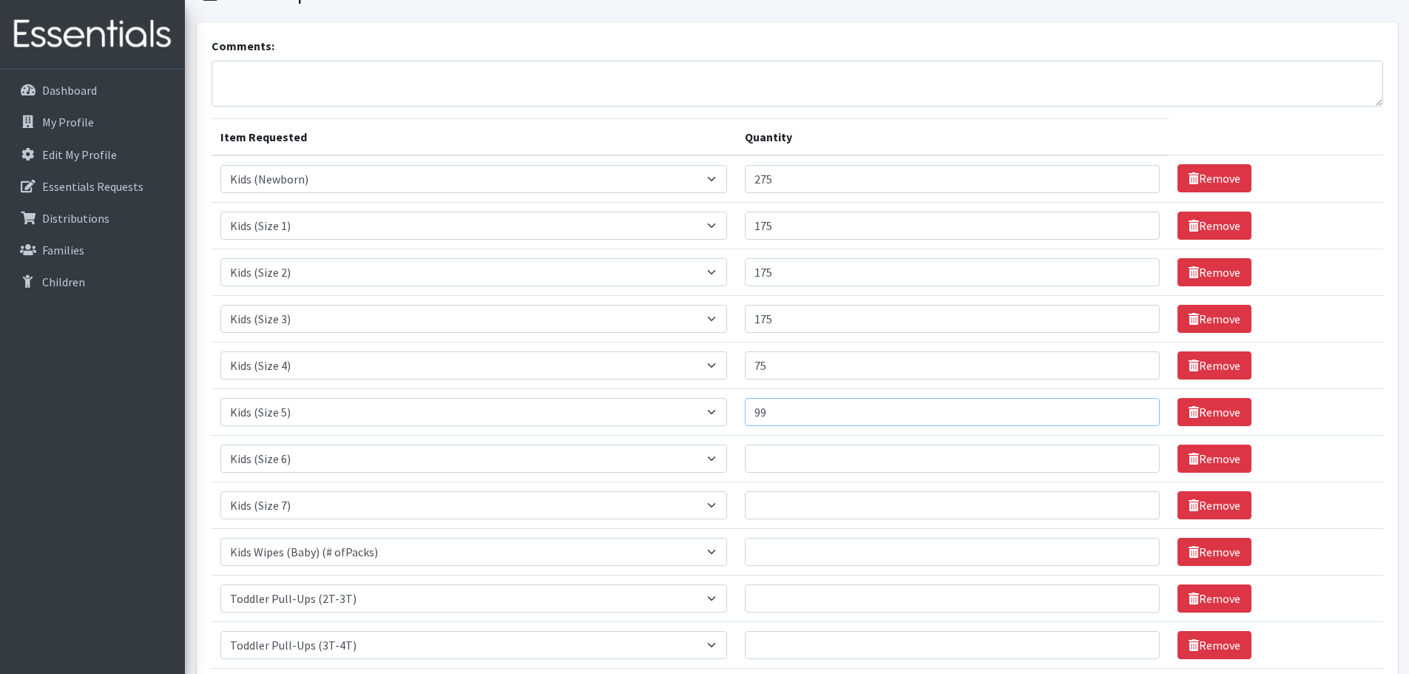
type input "9"
type input "100"
click at [792, 450] on input "Quantity" at bounding box center [953, 458] width 416 height 28
type input "300"
click at [794, 507] on input "Quantity" at bounding box center [953, 505] width 416 height 28
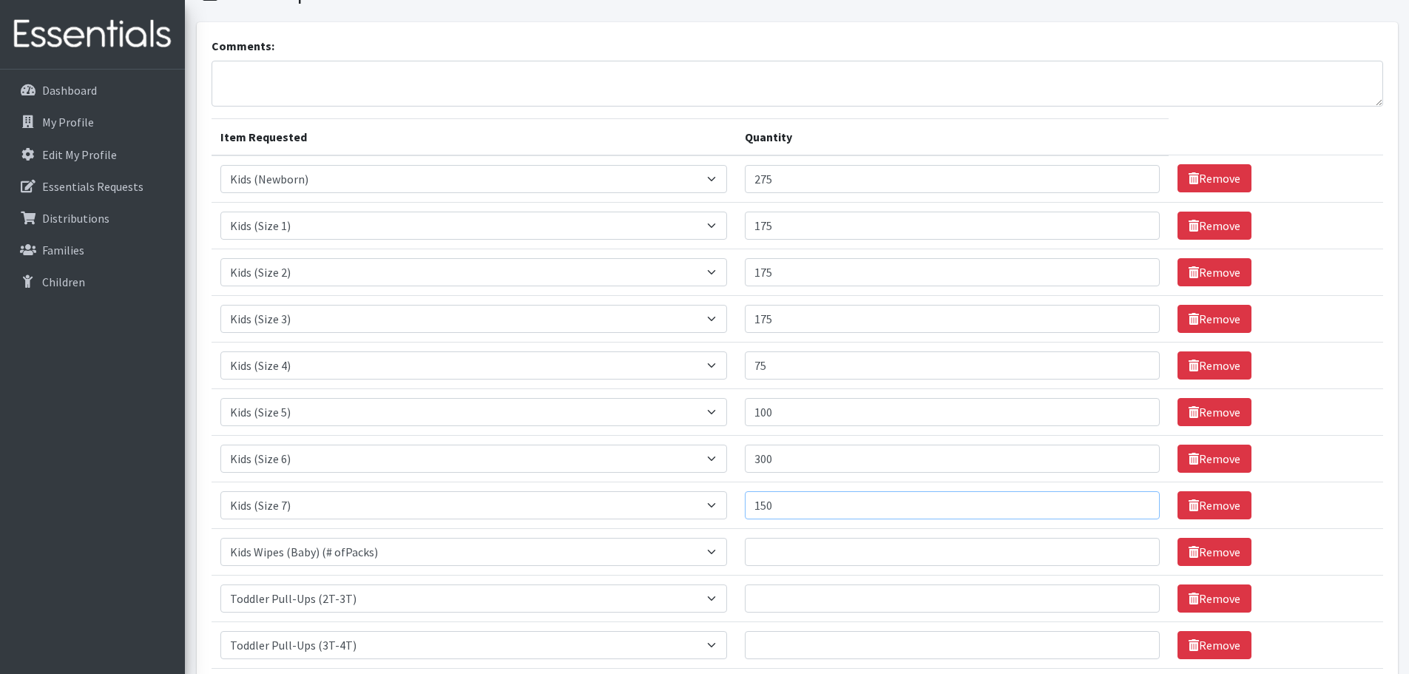
type input "150"
click at [813, 563] on input "Quantity" at bounding box center [953, 552] width 416 height 28
type input "1"
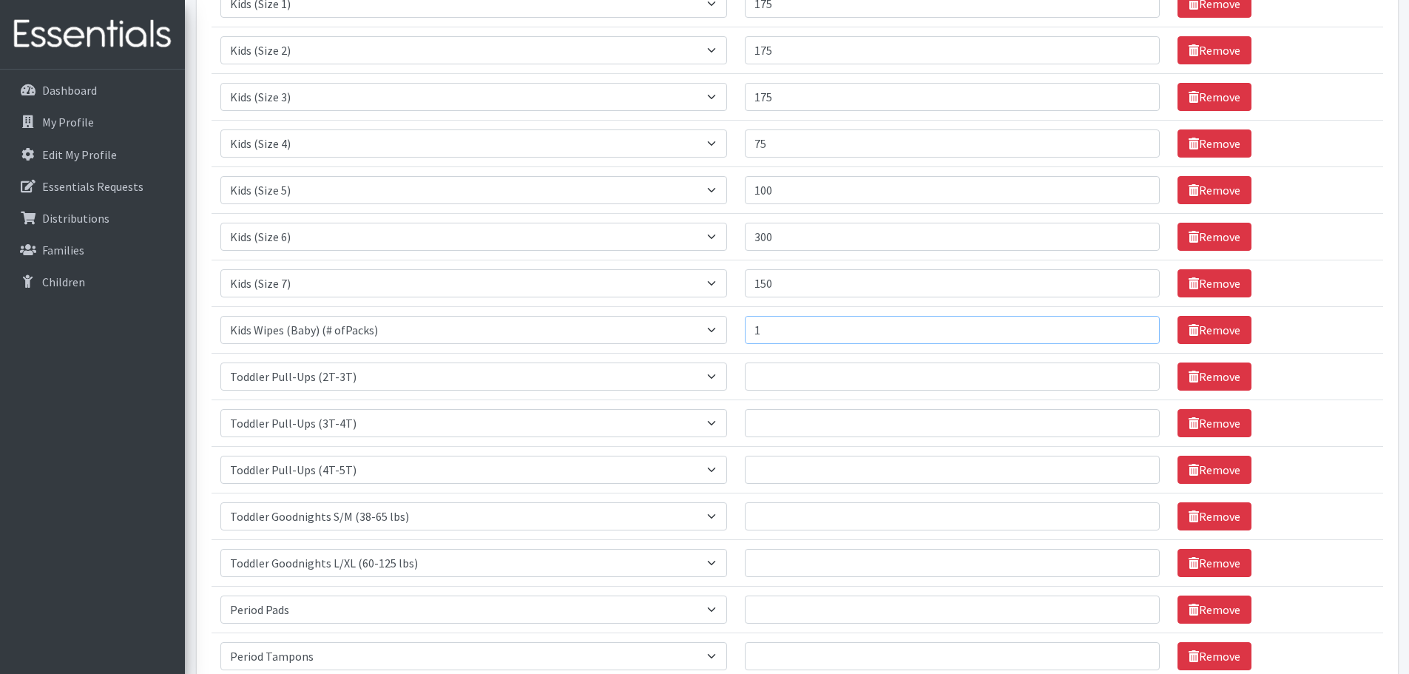
scroll to position [370, 0]
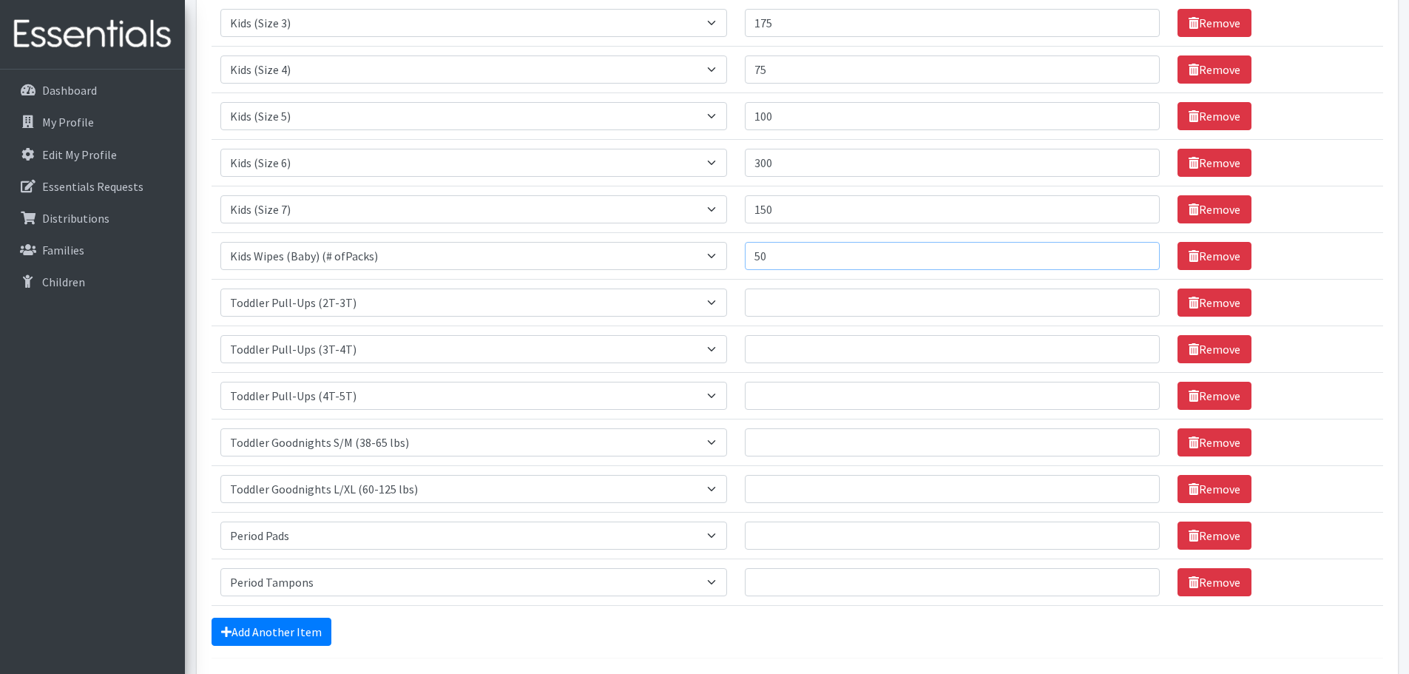
type input "50"
click at [814, 293] on input "Quantity" at bounding box center [953, 302] width 416 height 28
type input "20"
click at [794, 359] on input "Quantity" at bounding box center [953, 349] width 416 height 28
type input "40"
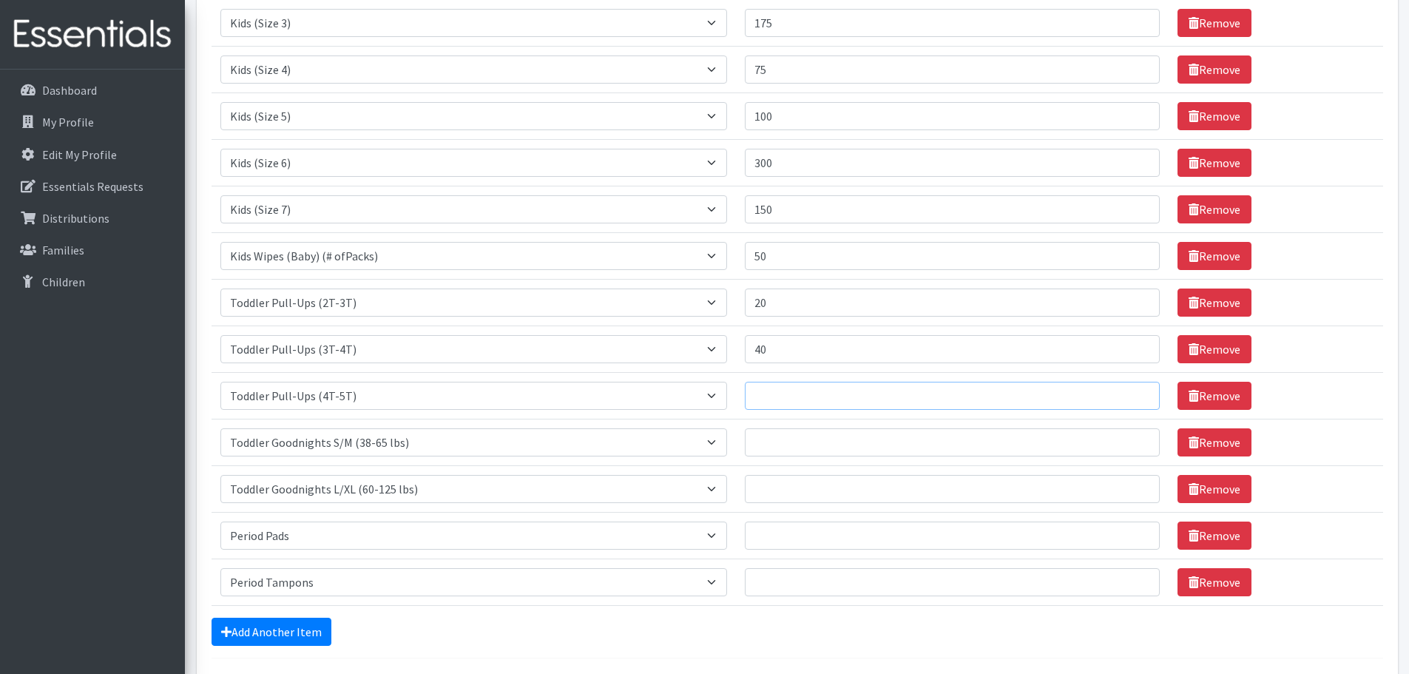
click at [836, 382] on input "Quantity" at bounding box center [953, 396] width 416 height 28
type input "30"
click at [813, 429] on input "Quantity" at bounding box center [953, 442] width 416 height 28
click at [1216, 439] on link "Remove" at bounding box center [1214, 442] width 74 height 28
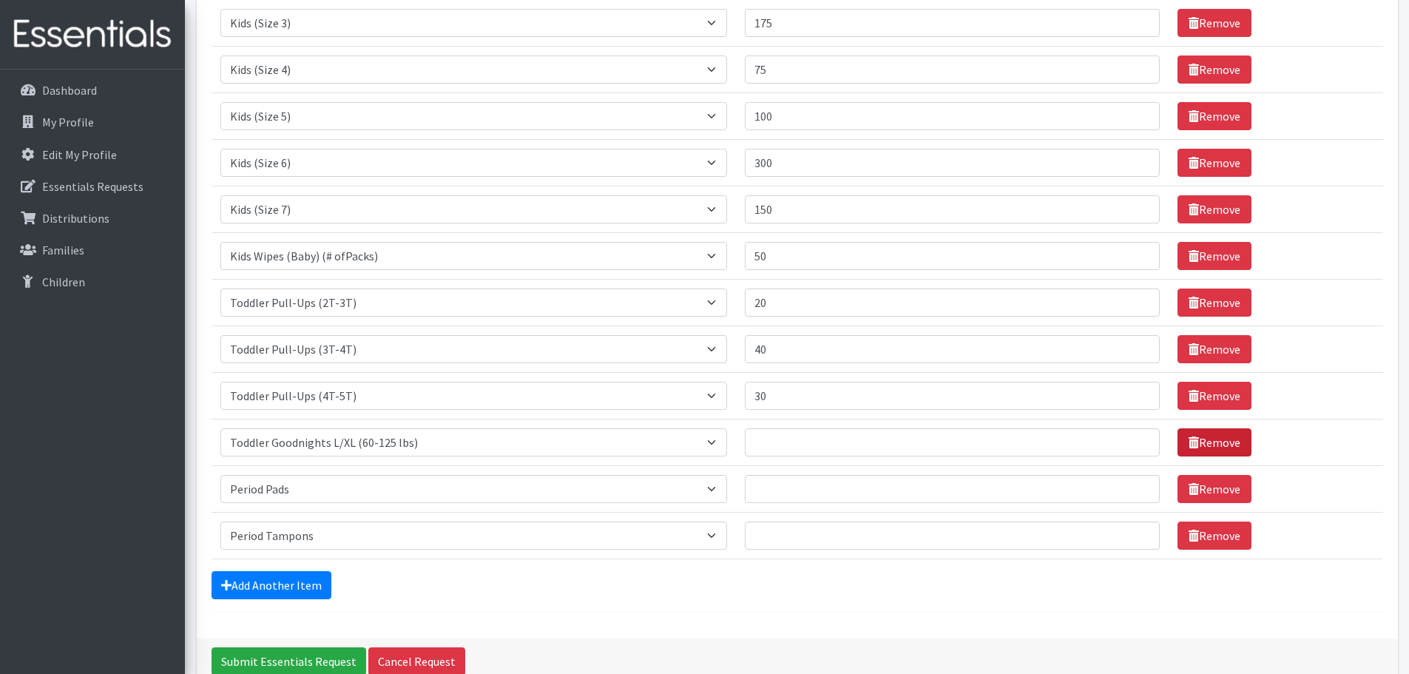
click at [1213, 441] on link "Remove" at bounding box center [1214, 442] width 74 height 28
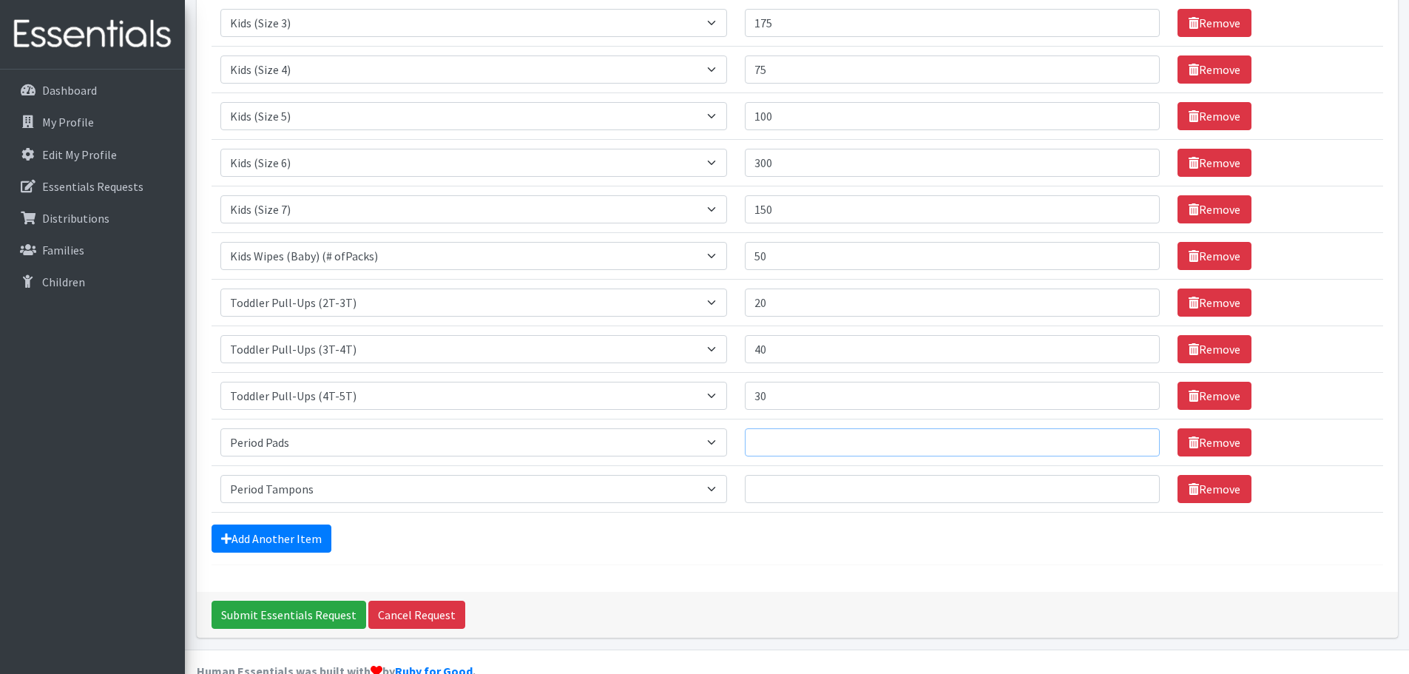
click at [876, 446] on input "Quantity" at bounding box center [953, 442] width 416 height 28
type input "110"
click at [813, 473] on td "Quantity" at bounding box center [952, 488] width 433 height 47
click at [807, 489] on input "Quantity" at bounding box center [953, 489] width 416 height 28
type input "30"
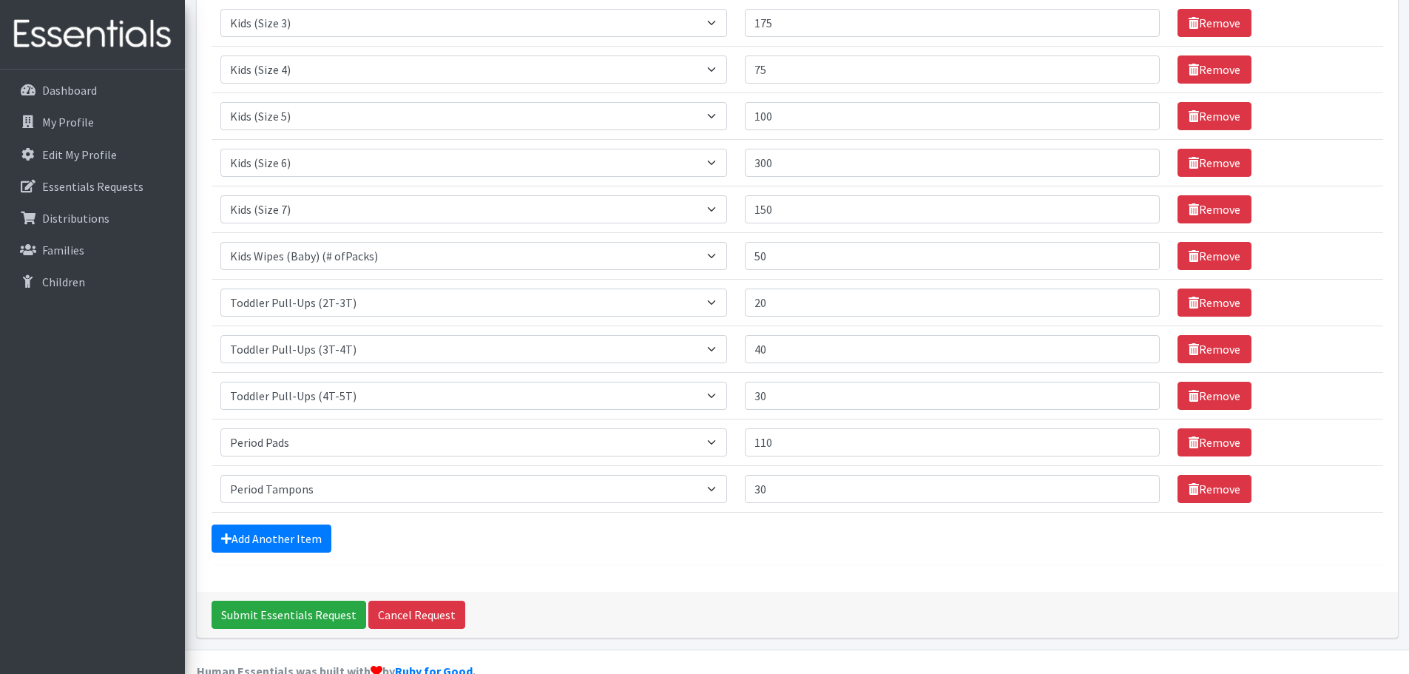
click at [788, 546] on div "Add Another Item" at bounding box center [796, 538] width 1171 height 28
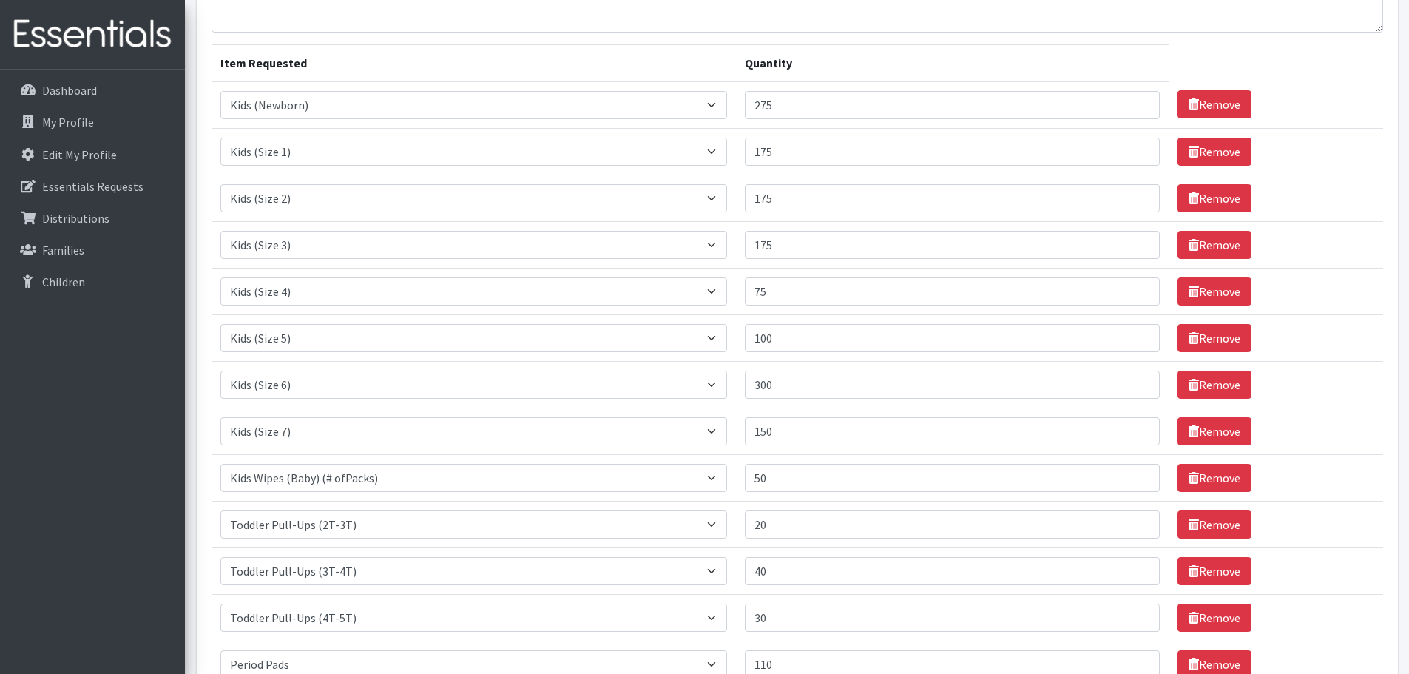
scroll to position [0, 0]
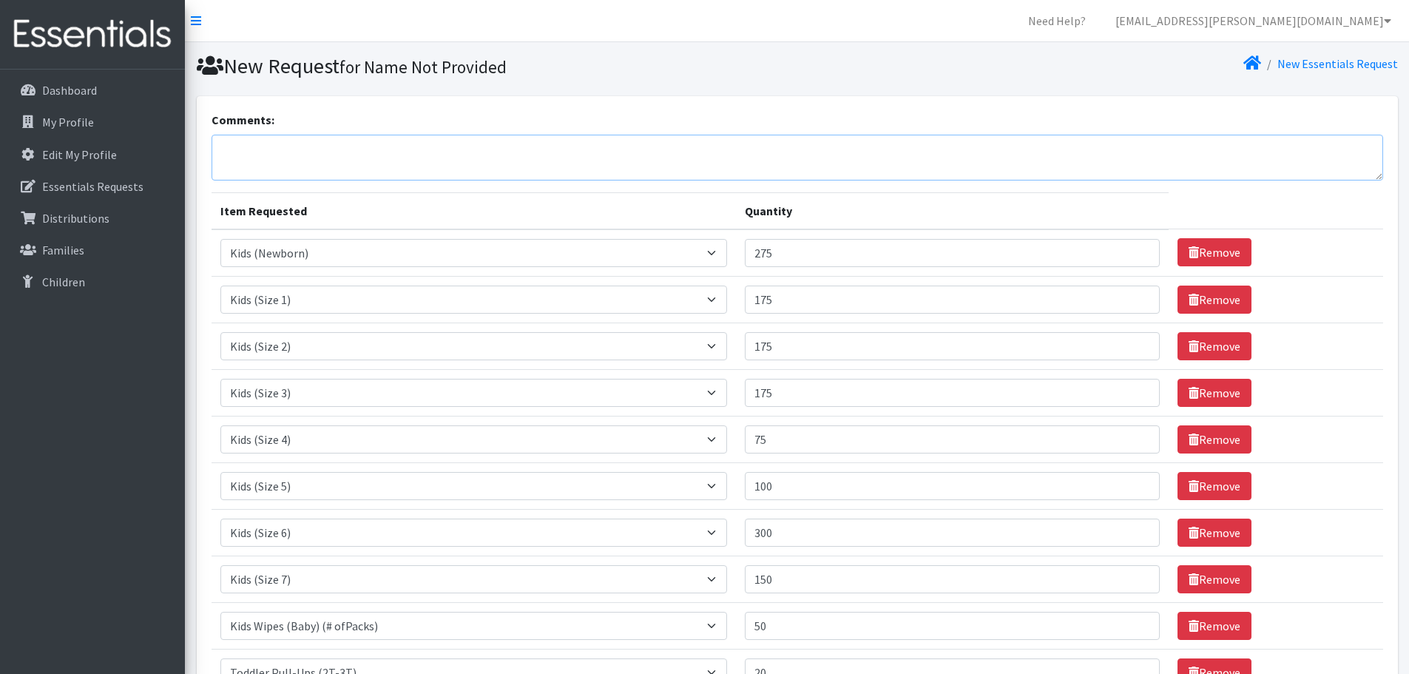
click at [232, 152] on textarea "Comments:" at bounding box center [796, 158] width 1171 height 46
click at [592, 151] on textarea "*CHI Diaper Order for October* - Preferred pick up time: [DATE] 0 AM" at bounding box center [796, 158] width 1171 height 46
click at [629, 149] on textarea "*CHI Diaper Order for October* - Preferred pick up time: [DATE] 9AM" at bounding box center [796, 158] width 1171 height 46
drag, startPoint x: 218, startPoint y: 149, endPoint x: 646, endPoint y: 152, distance: 427.4
click at [646, 152] on textarea "*CHI Diaper Order for October* - Preferred pick up time: [DATE] 9AM" at bounding box center [796, 158] width 1171 height 46
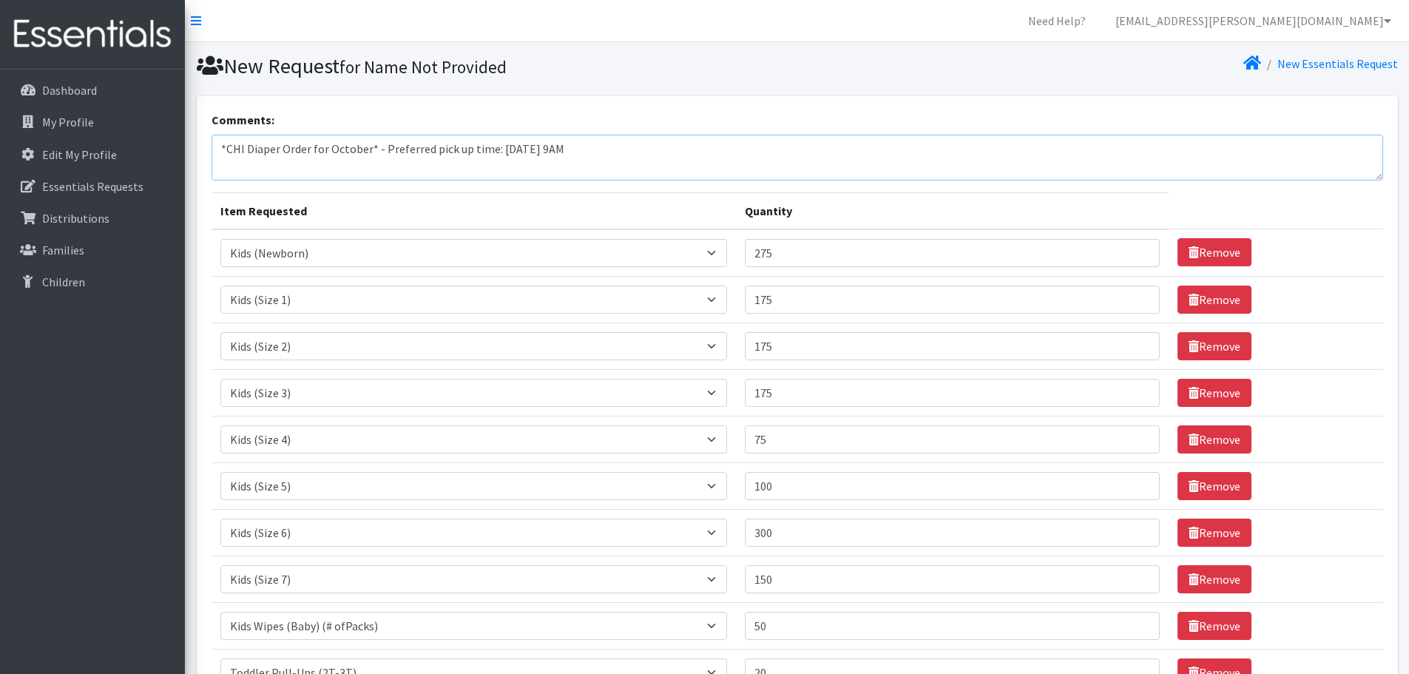
click at [646, 152] on textarea "*CHI Diaper Order for October* - Preferred pick up time: [DATE] 9AM" at bounding box center [796, 158] width 1171 height 46
click at [626, 149] on textarea "*CHI Diaper Order for October* - Preferred pick up time: [DATE] 9AM" at bounding box center [796, 158] width 1171 height 46
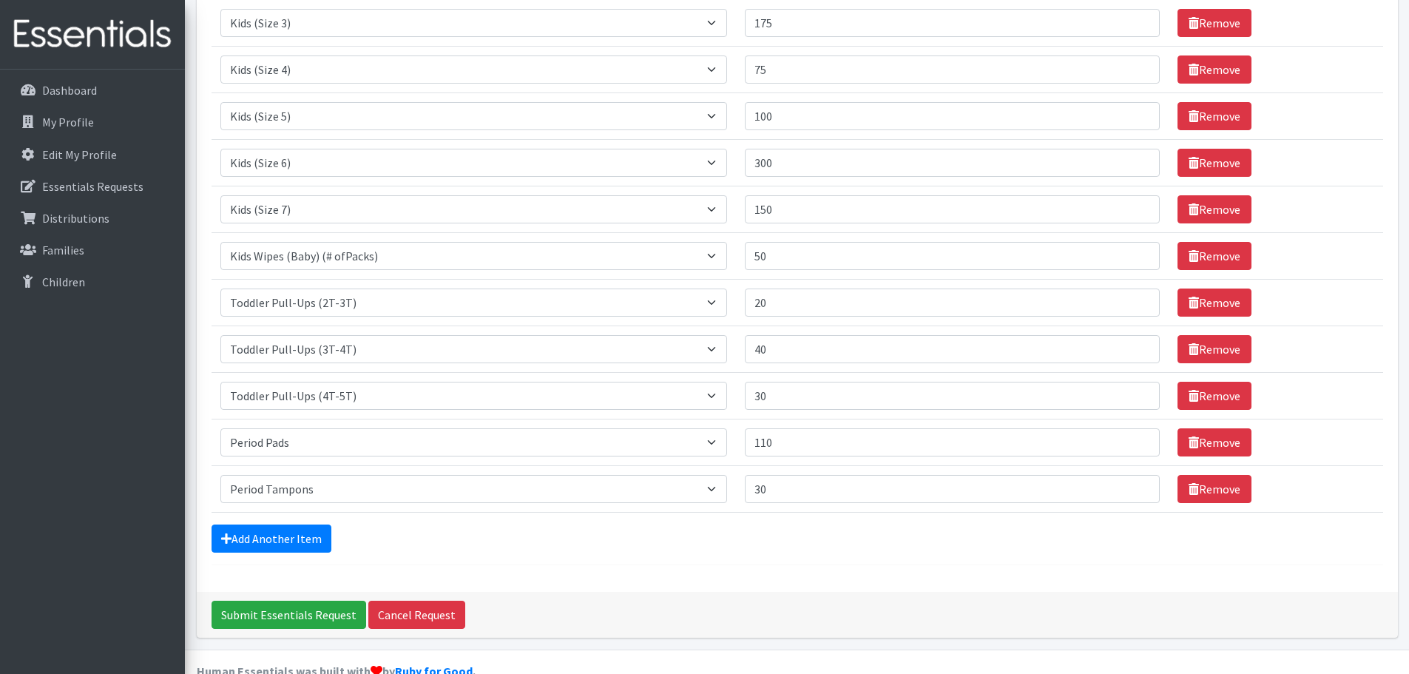
scroll to position [401, 0]
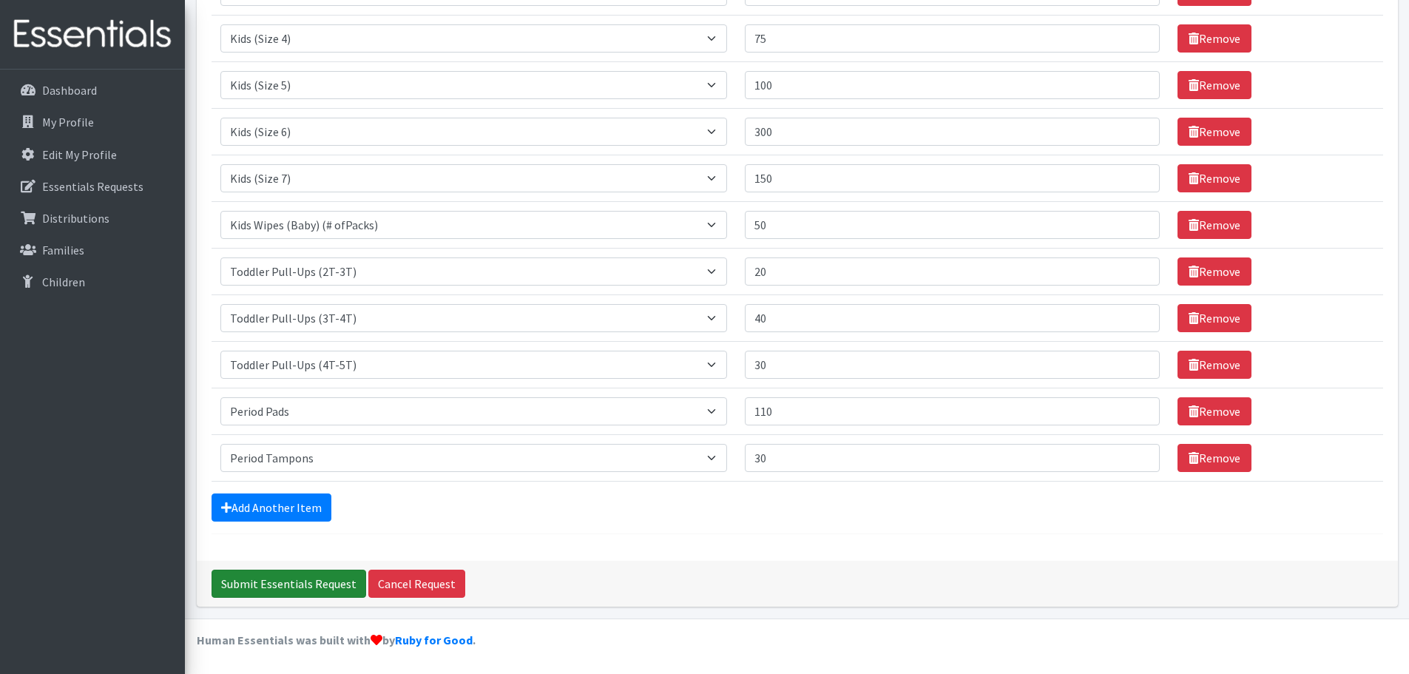
type textarea "*CHI Diaper Order for October* - Preferred pick up time: [DATE] 9AM"
click at [255, 586] on input "Submit Essentials Request" at bounding box center [288, 583] width 155 height 28
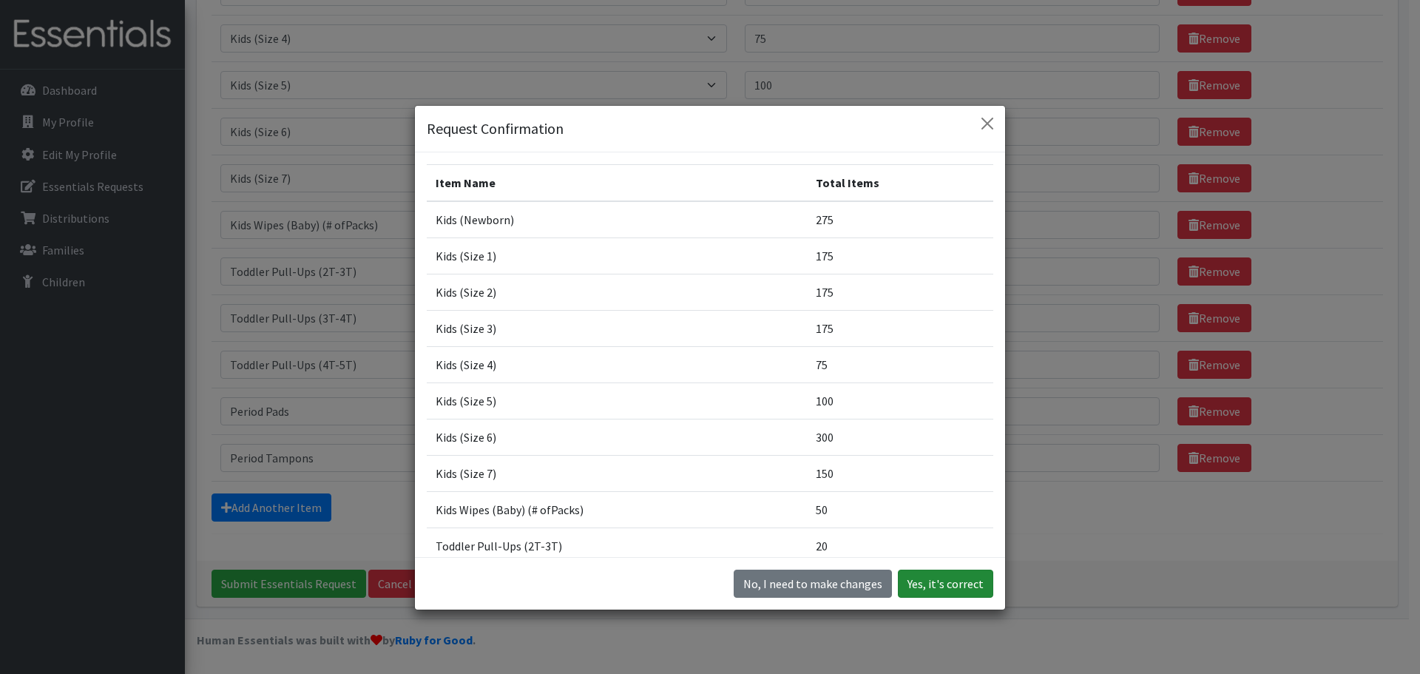
click at [949, 576] on button "Yes, it's correct" at bounding box center [945, 583] width 95 height 28
